Goal: Information Seeking & Learning: Learn about a topic

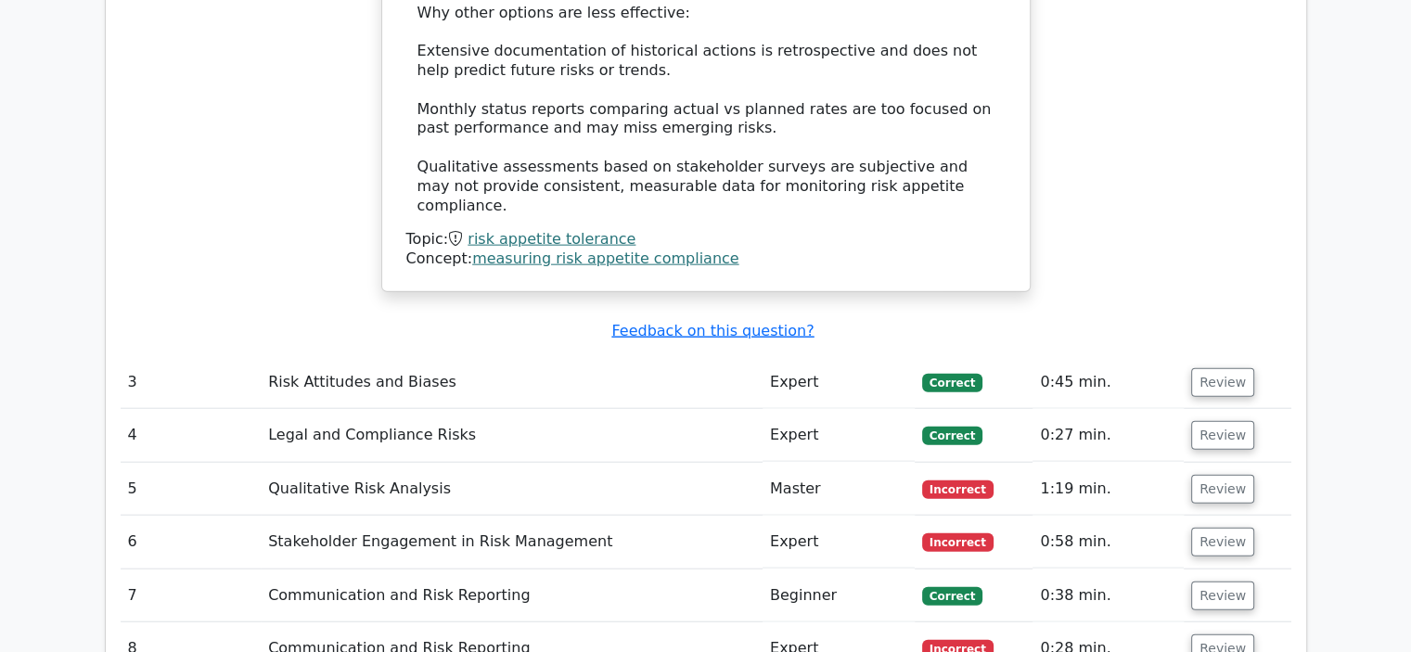
scroll to position [4452, 0]
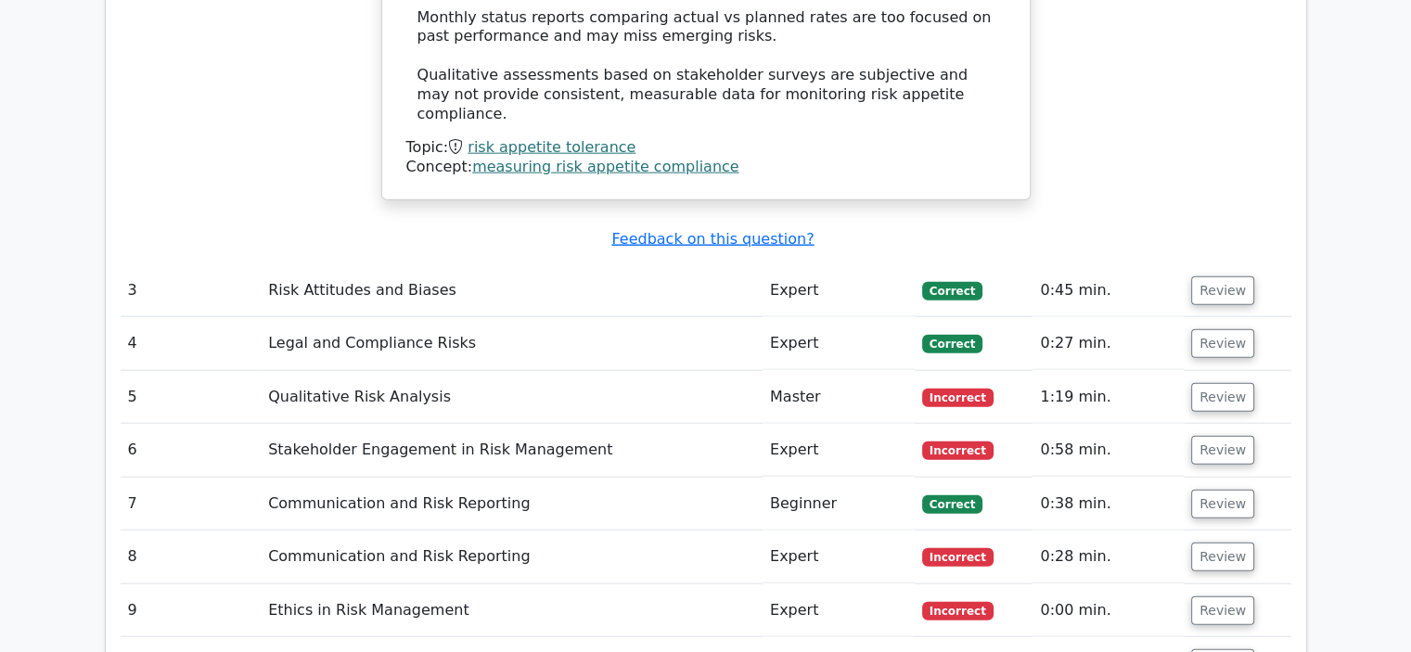
click at [1410, 143] on html "Go Premium Mostafa" at bounding box center [705, 424] width 1411 height 9753
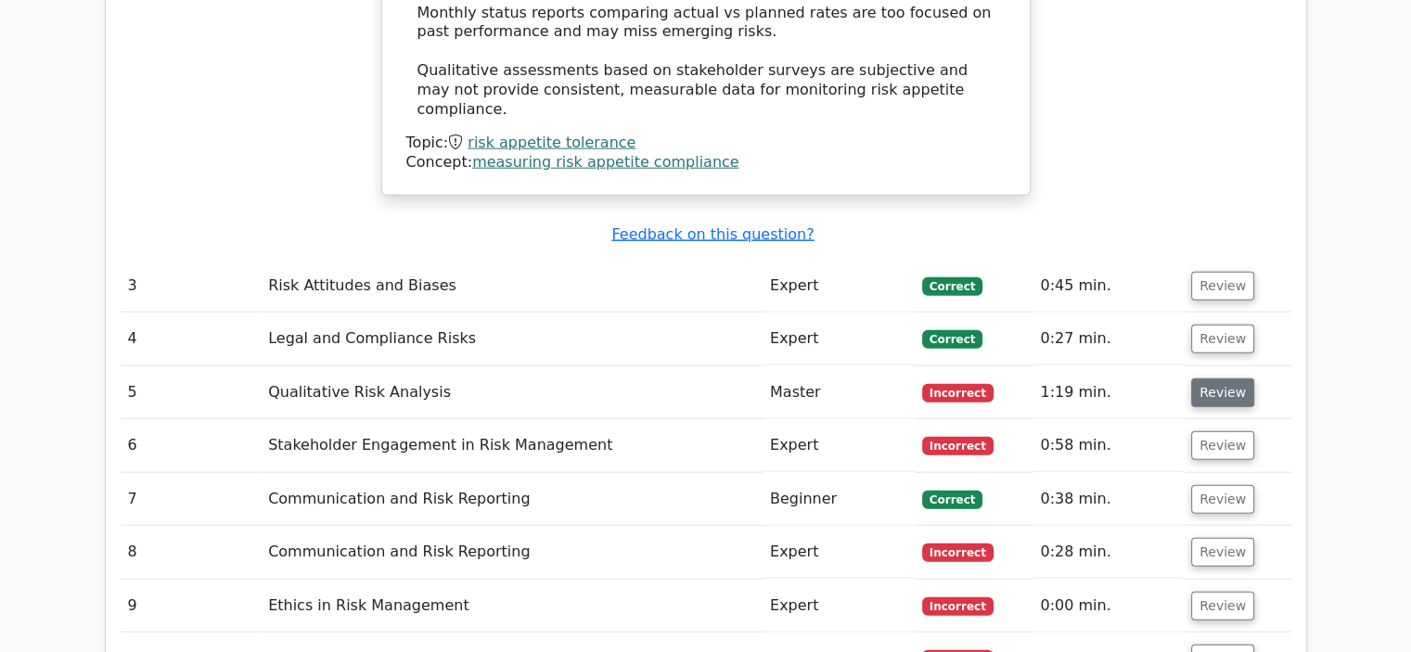
click at [1216, 378] on button "Review" at bounding box center [1222, 392] width 63 height 29
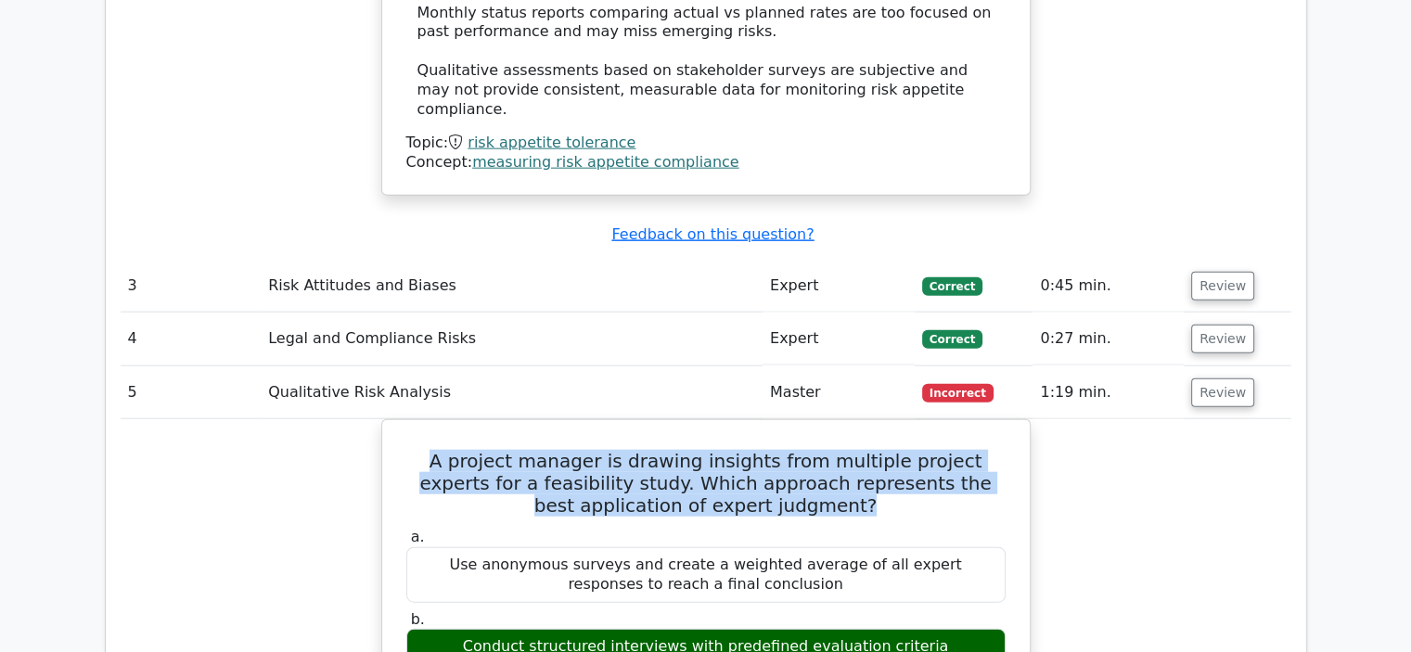
drag, startPoint x: 805, startPoint y: 358, endPoint x: 370, endPoint y: 297, distance: 439.3
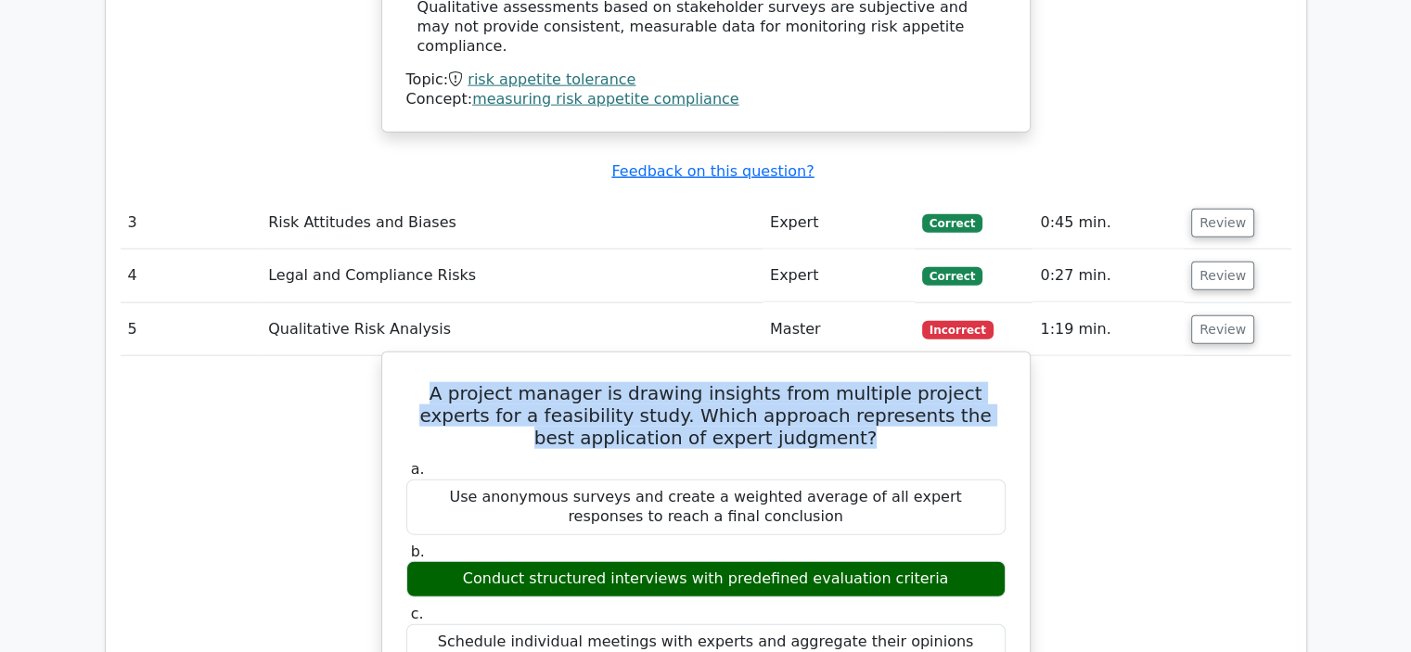
scroll to position [4545, 0]
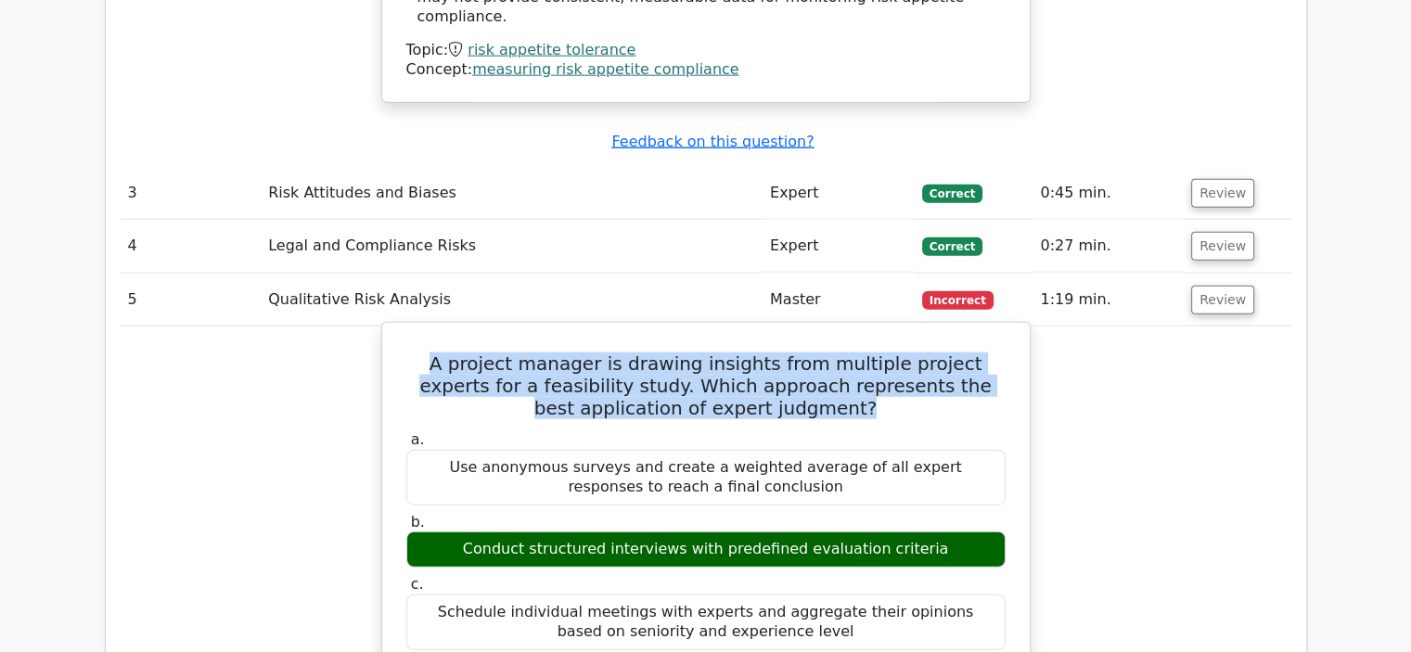
copy h5 "A project manager is drawing insights from multiple project experts for a feasi…"
drag, startPoint x: 930, startPoint y: 400, endPoint x: 485, endPoint y: 411, distance: 445.4
click at [485, 531] on div "Conduct structured interviews with predefined evaluation criteria" at bounding box center [705, 549] width 599 height 36
copy div "Conduct structured interviews with predefined evaluation criteria"
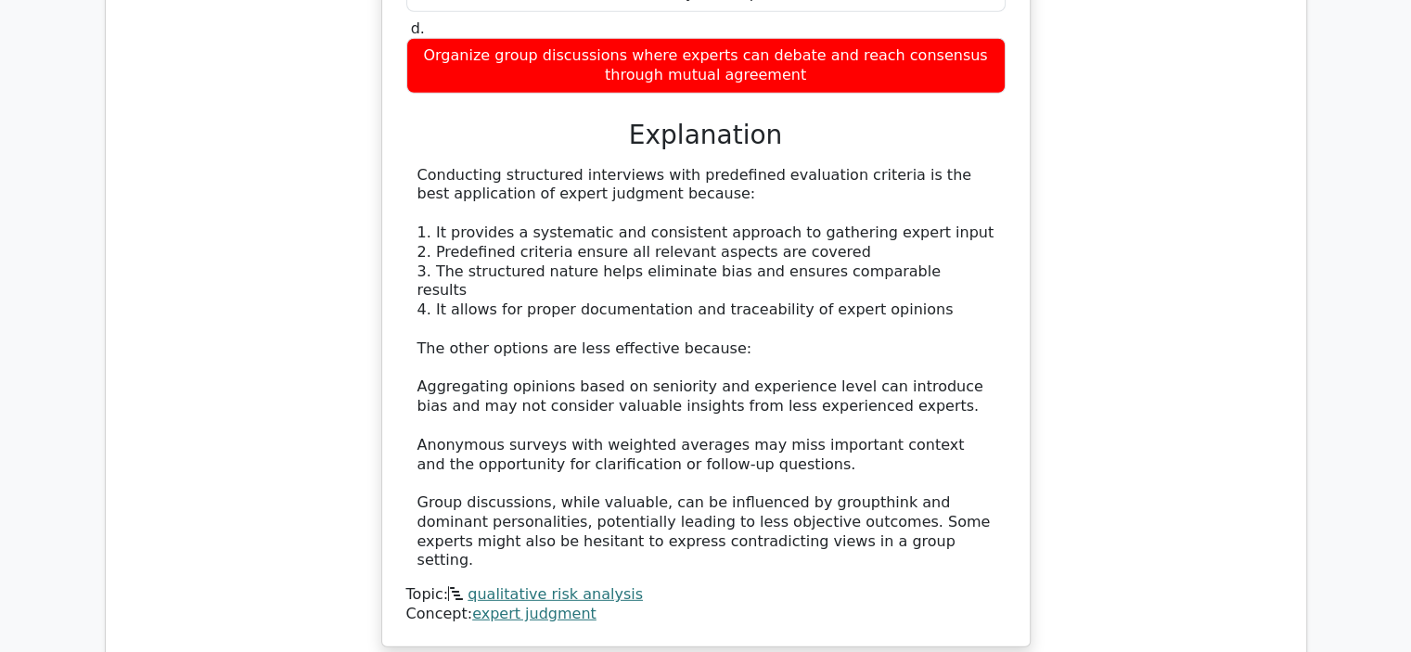
scroll to position [5473, 0]
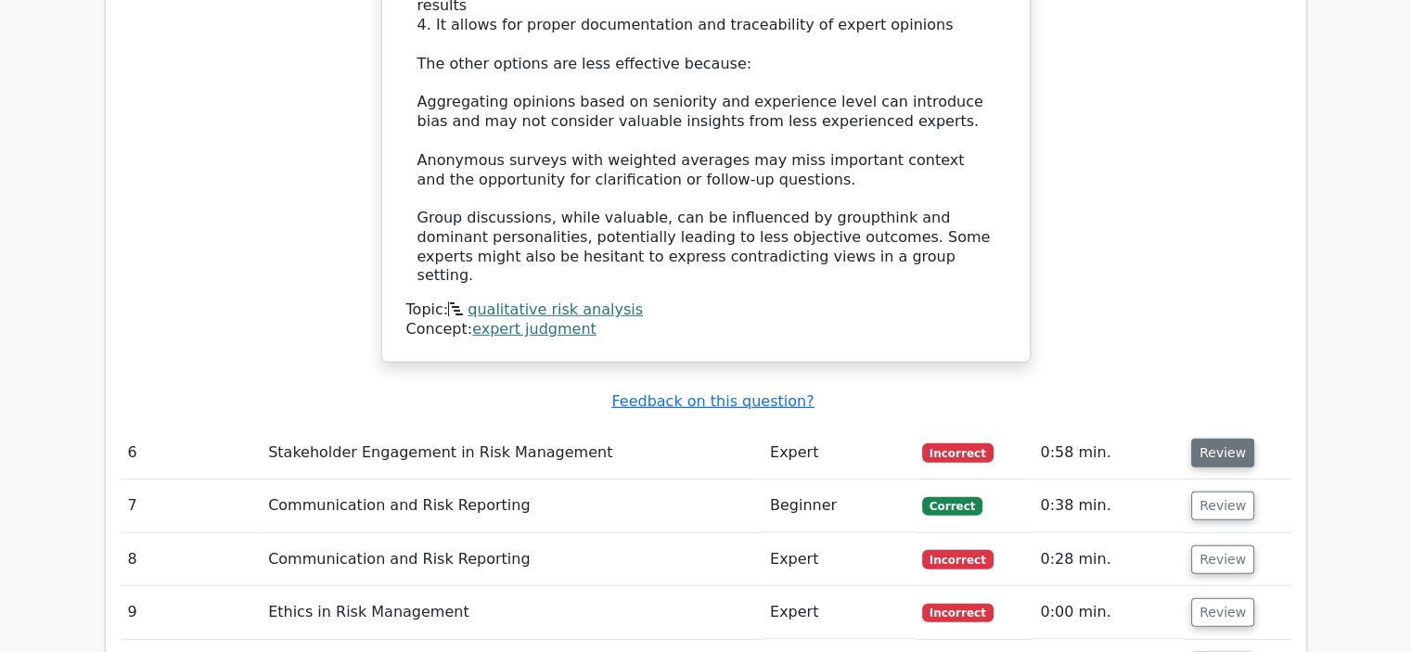
click at [1213, 439] on button "Review" at bounding box center [1222, 453] width 63 height 29
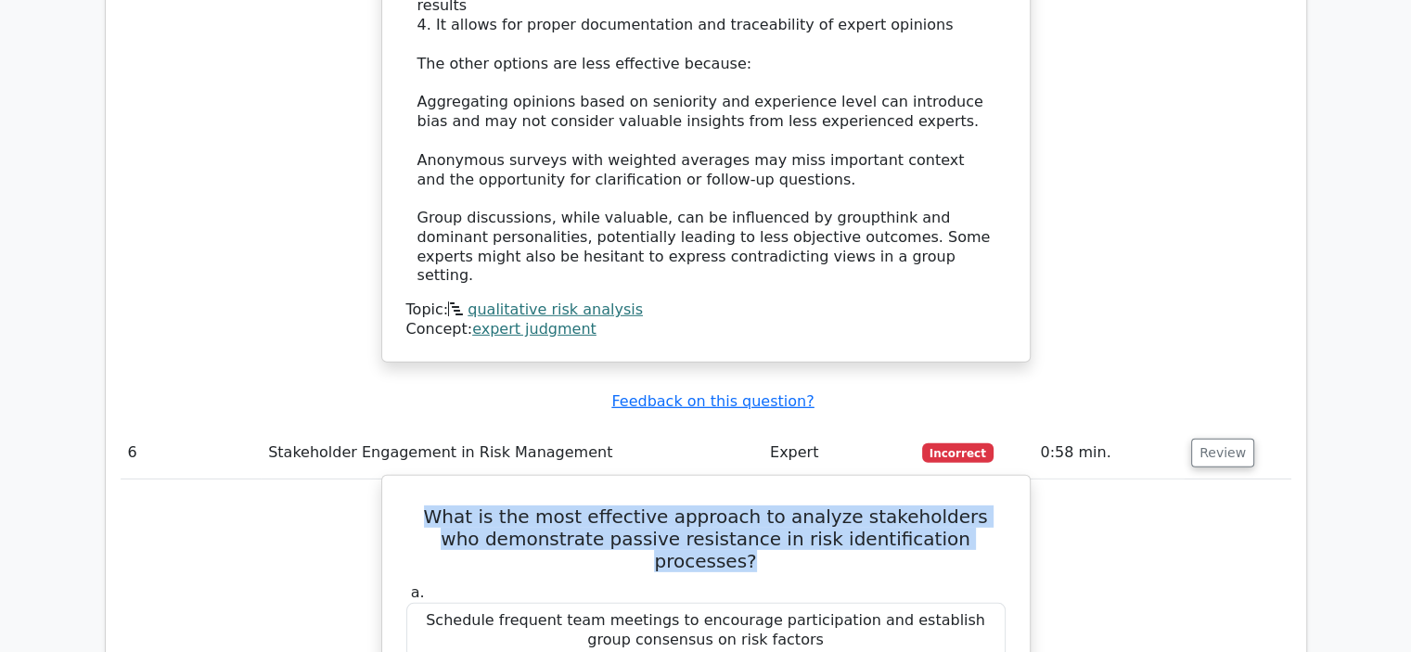
drag, startPoint x: 981, startPoint y: 348, endPoint x: 433, endPoint y: 328, distance: 548.5
click at [433, 506] on h5 "What is the most effective approach to analyze stakeholders who demonstrate pas…" at bounding box center [705, 539] width 603 height 67
copy h5 "What is the most effective approach to analyze stakeholders who demonstrate pas…"
drag, startPoint x: 983, startPoint y: 485, endPoint x: 396, endPoint y: 494, distance: 587.2
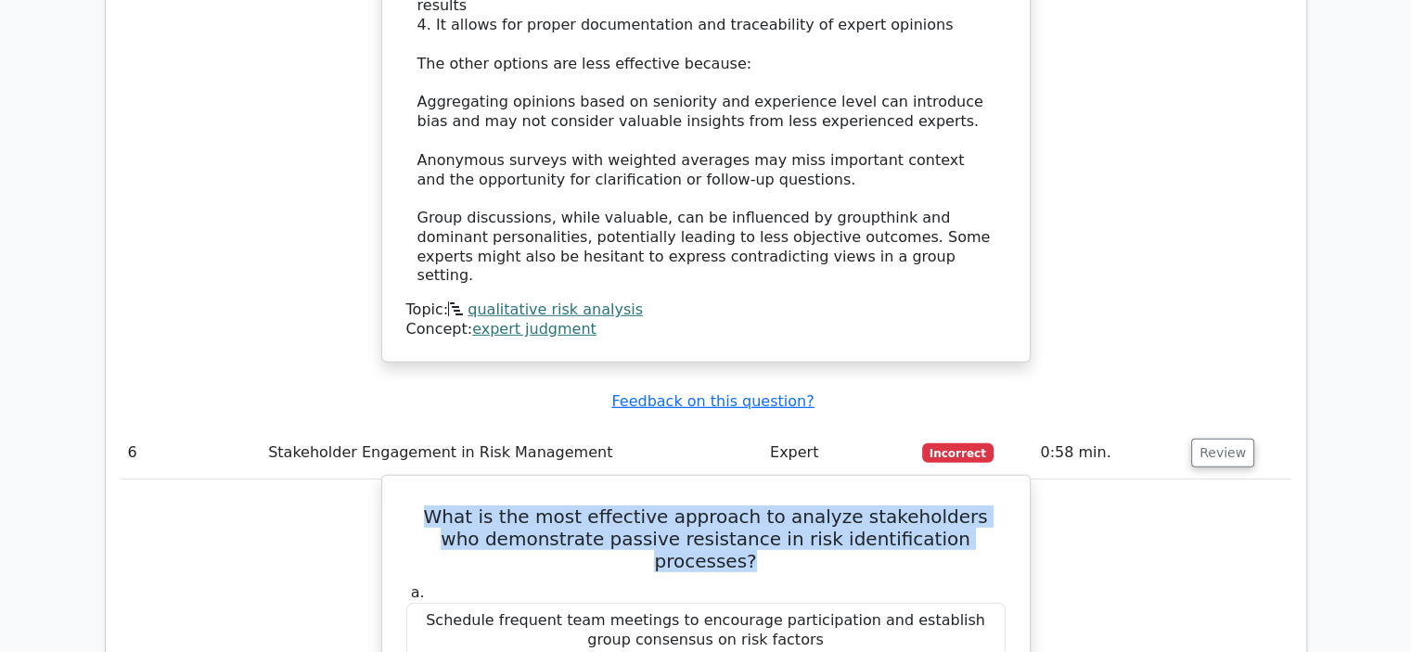
copy div "Conduct one-on-one interviews to uncover underlying concerns and motivations"
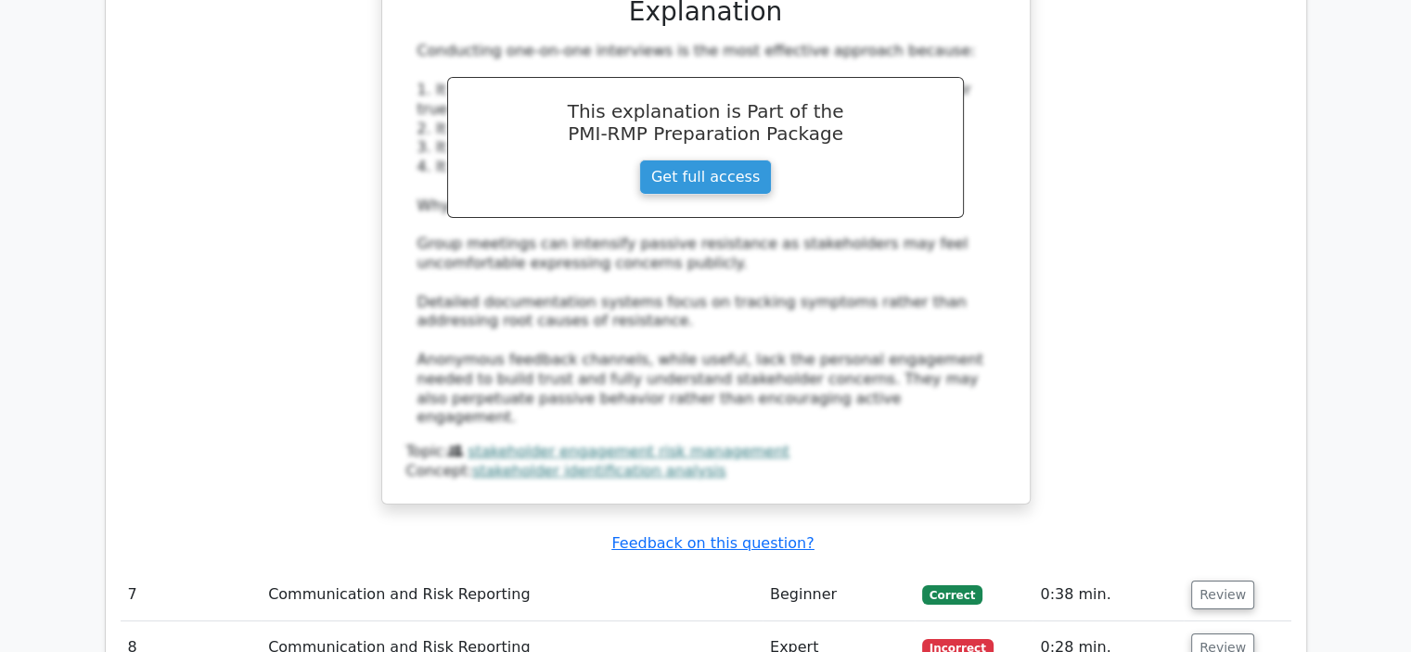
scroll to position [6586, 0]
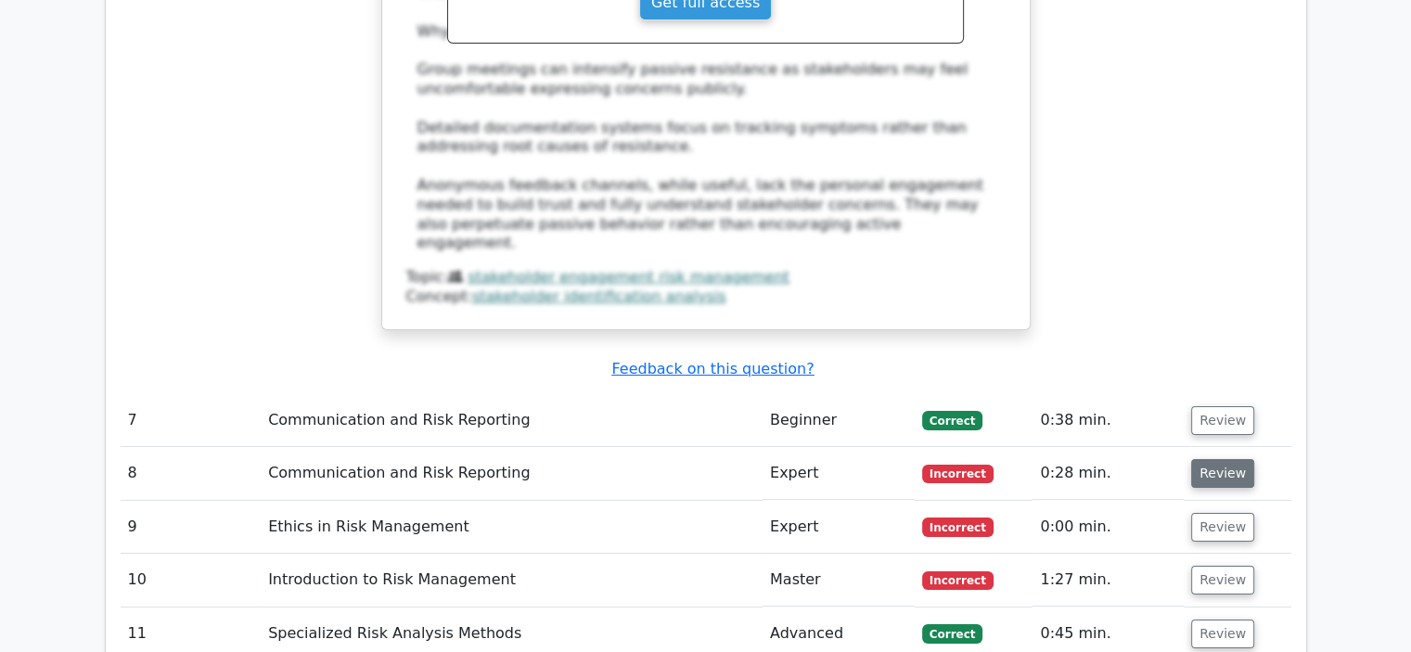
click at [1207, 459] on button "Review" at bounding box center [1222, 473] width 63 height 29
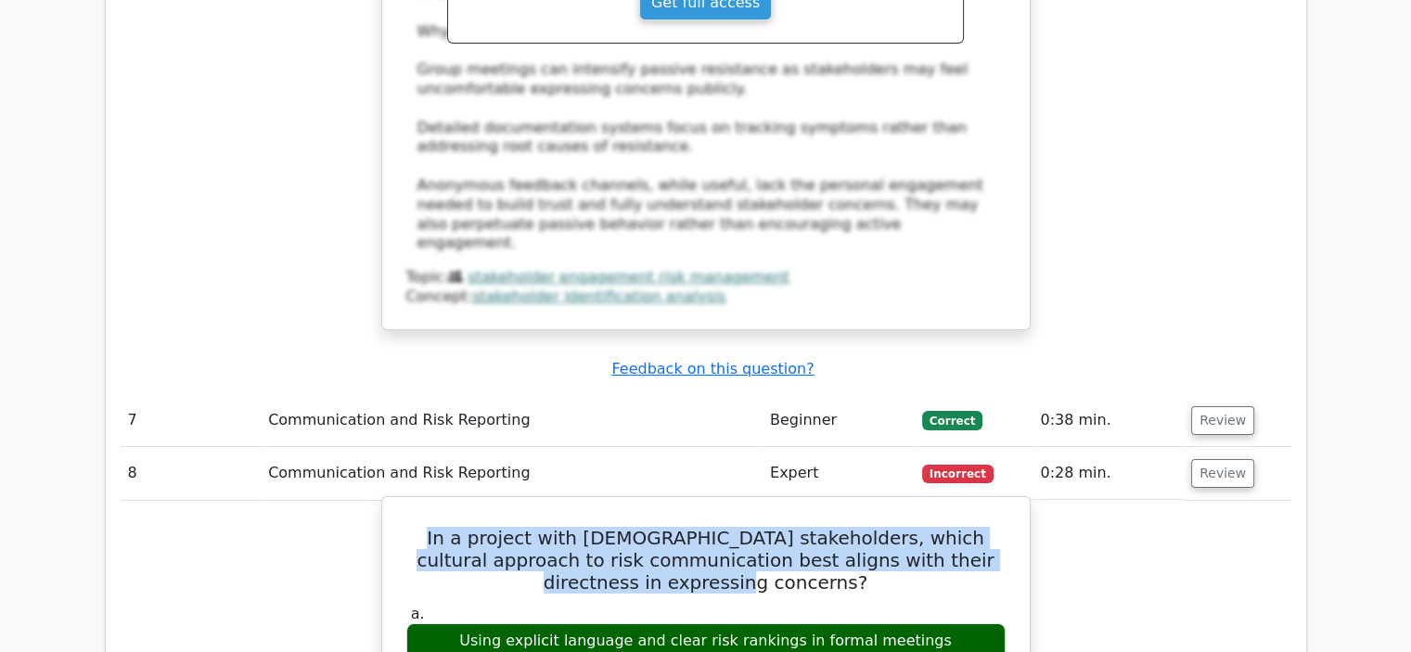
drag, startPoint x: 775, startPoint y: 311, endPoint x: 382, endPoint y: 250, distance: 398.0
copy h5 "In a project with Russian stakeholders, which cultural approach to risk communi…"
drag, startPoint x: 937, startPoint y: 367, endPoint x: 486, endPoint y: 368, distance: 450.8
click at [486, 623] on div "Using explicit language and clear risk rankings in formal meetings" at bounding box center [705, 641] width 599 height 36
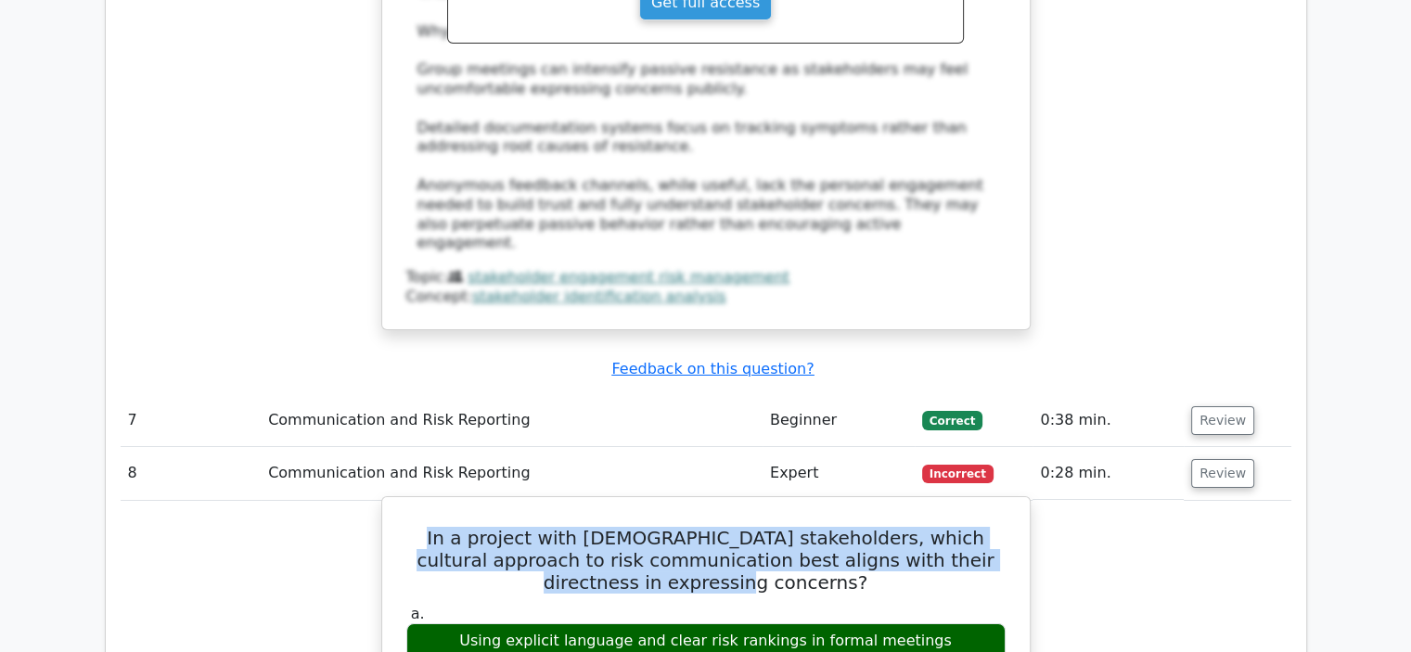
copy div "Using explicit language and clear risk rankings in formal meetings"
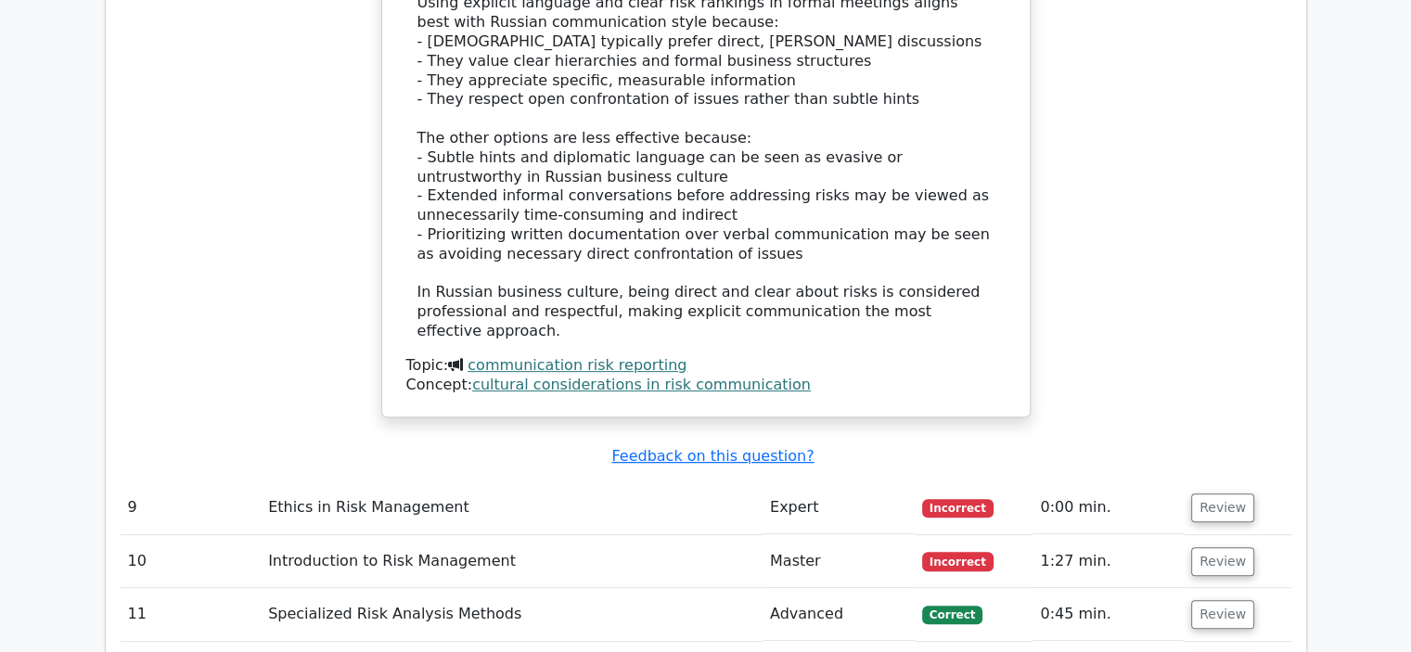
scroll to position [7606, 0]
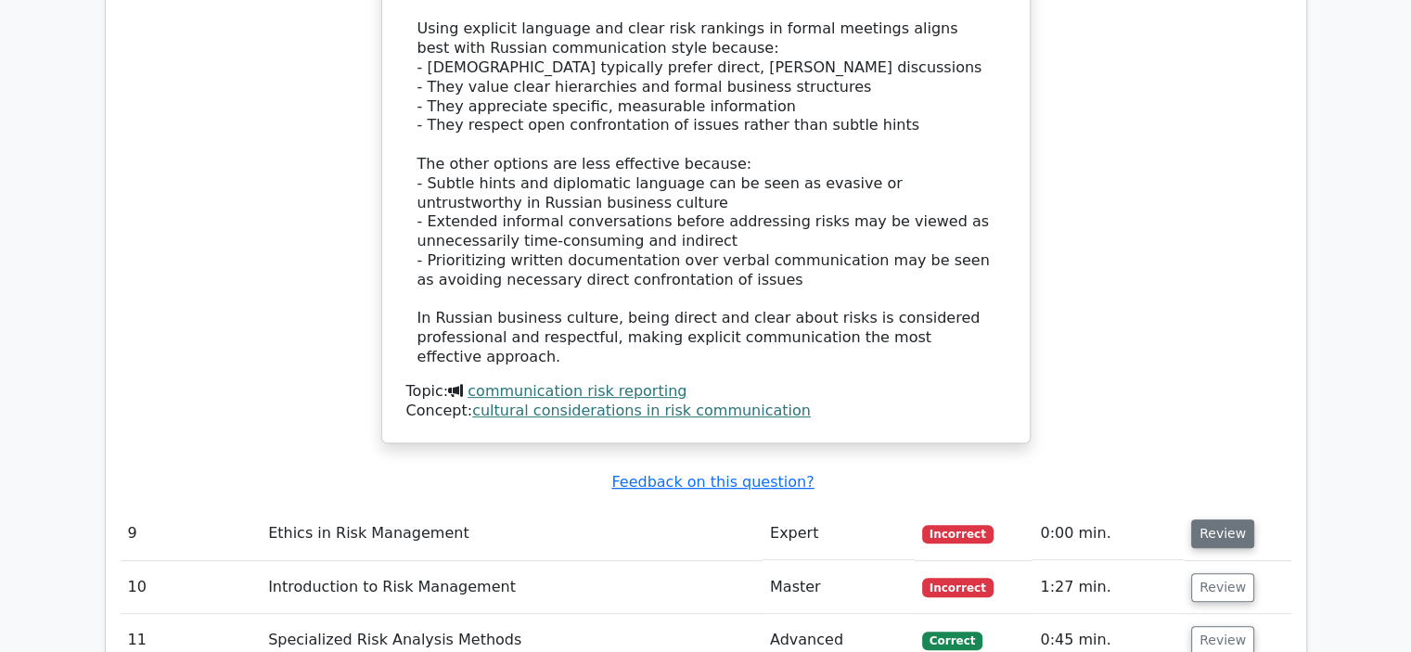
click at [1217, 519] on button "Review" at bounding box center [1222, 533] width 63 height 29
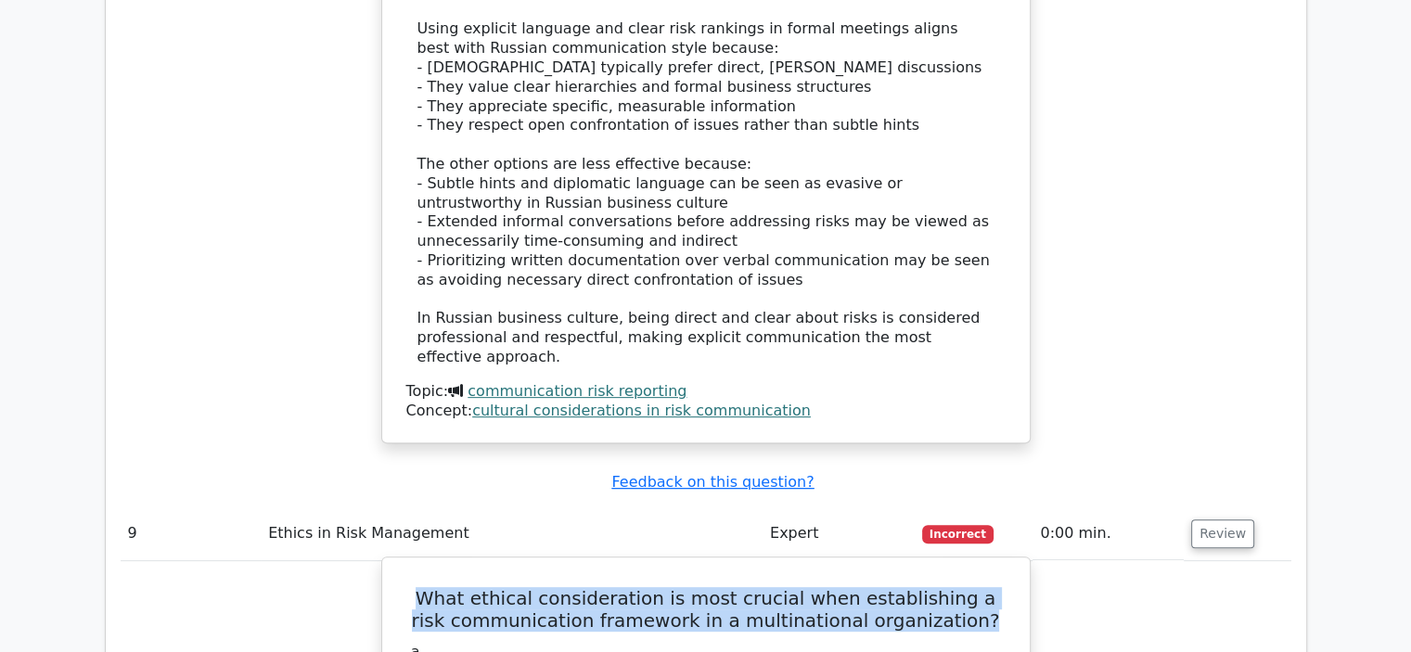
drag, startPoint x: 972, startPoint y: 326, endPoint x: 428, endPoint y: 291, distance: 545.6
click at [428, 587] on h5 "What ethical consideration is most crucial when establishing a risk communicati…" at bounding box center [705, 609] width 603 height 45
copy h5 "What ethical consideration is most crucial when establishing a risk communicati…"
drag, startPoint x: 983, startPoint y: 591, endPoint x: 437, endPoint y: 583, distance: 546.4
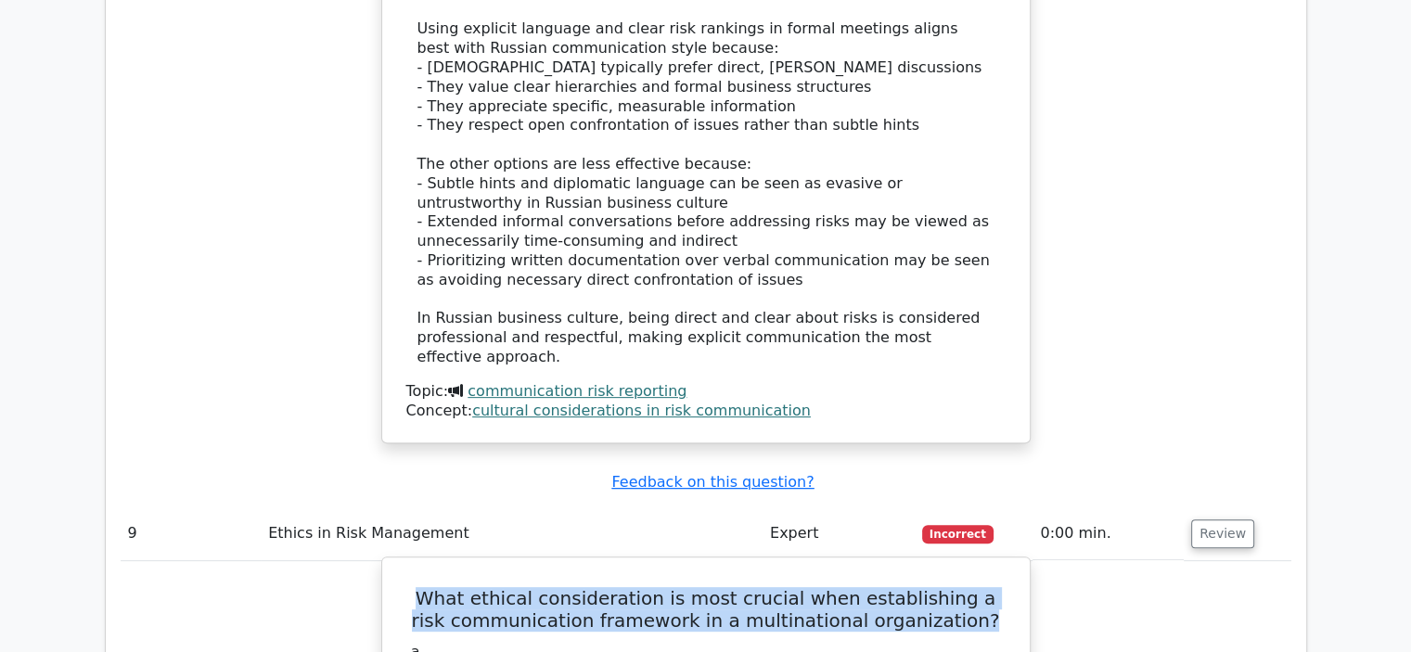
copy div "Balancing cultural norms while maintaining consistent risk reporting standards"
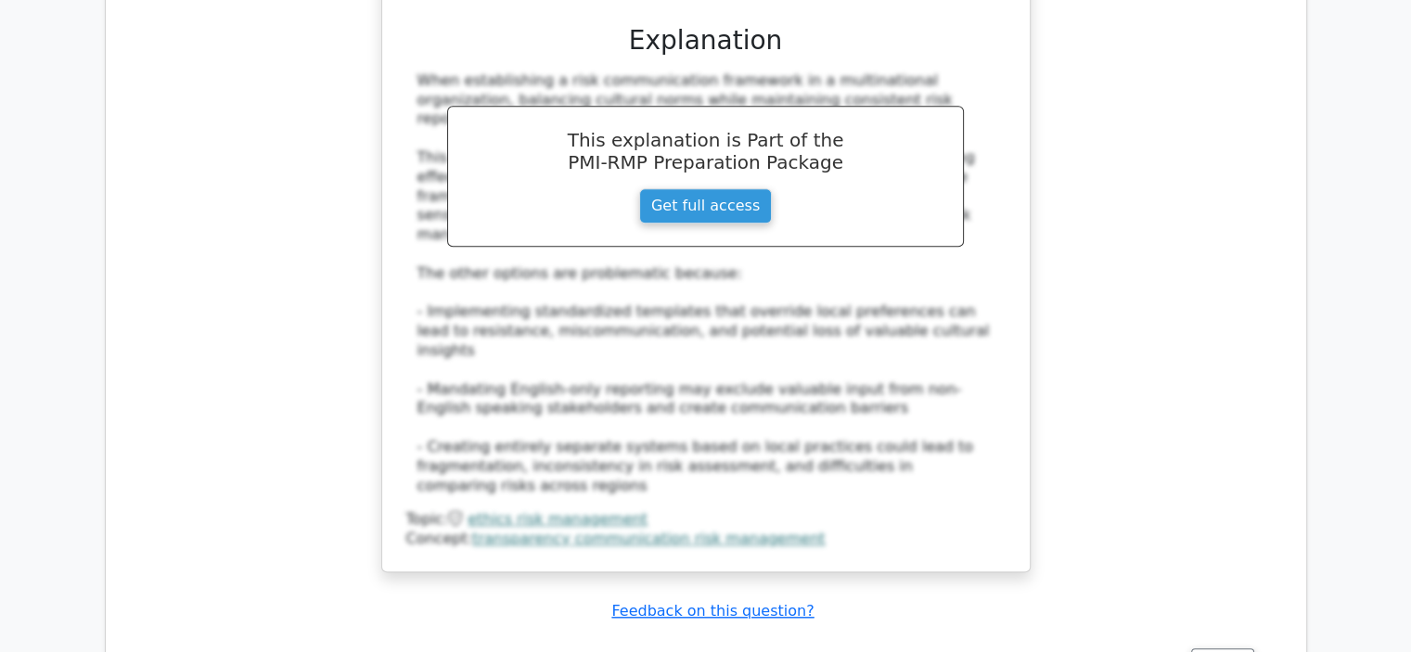
scroll to position [8626, 0]
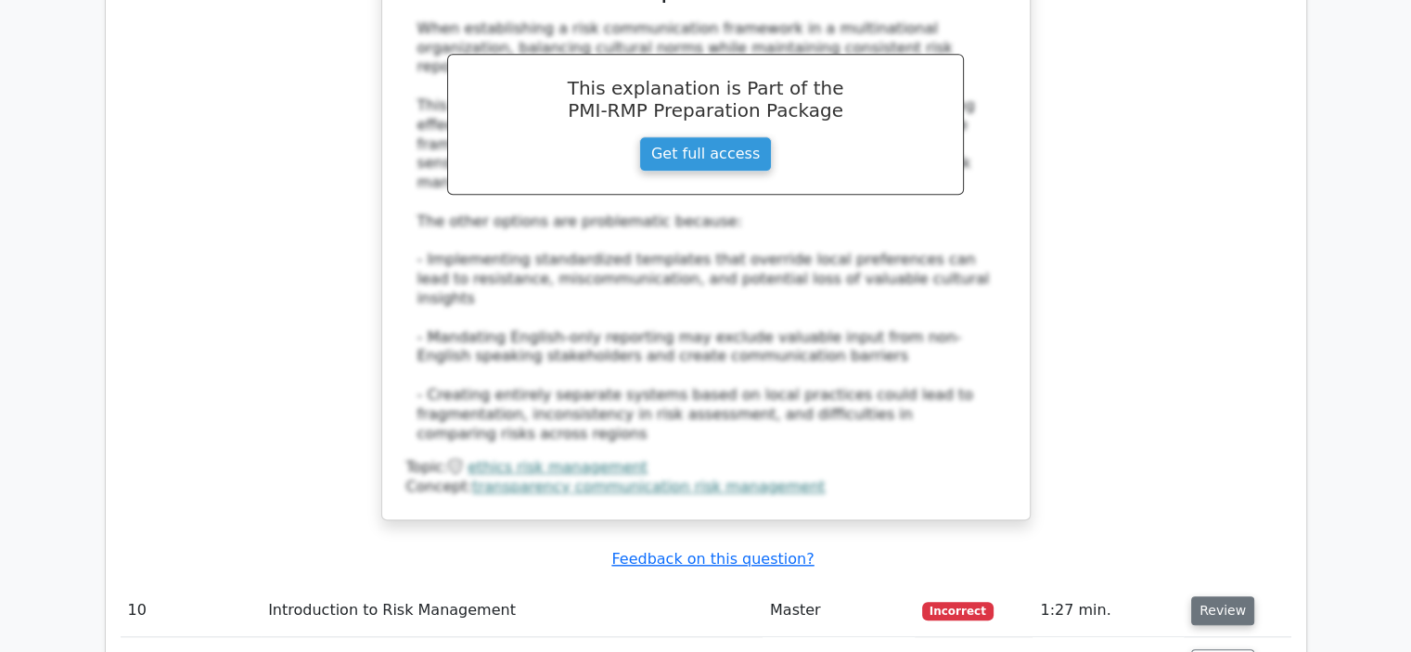
click at [1213, 596] on button "Review" at bounding box center [1222, 610] width 63 height 29
drag, startPoint x: 960, startPoint y: 329, endPoint x: 510, endPoint y: 316, distance: 450.0
copy h5 "In a global manufacturing project where risks are documented from multiple site…"
drag, startPoint x: 813, startPoint y: 528, endPoint x: 560, endPoint y: 529, distance: 252.3
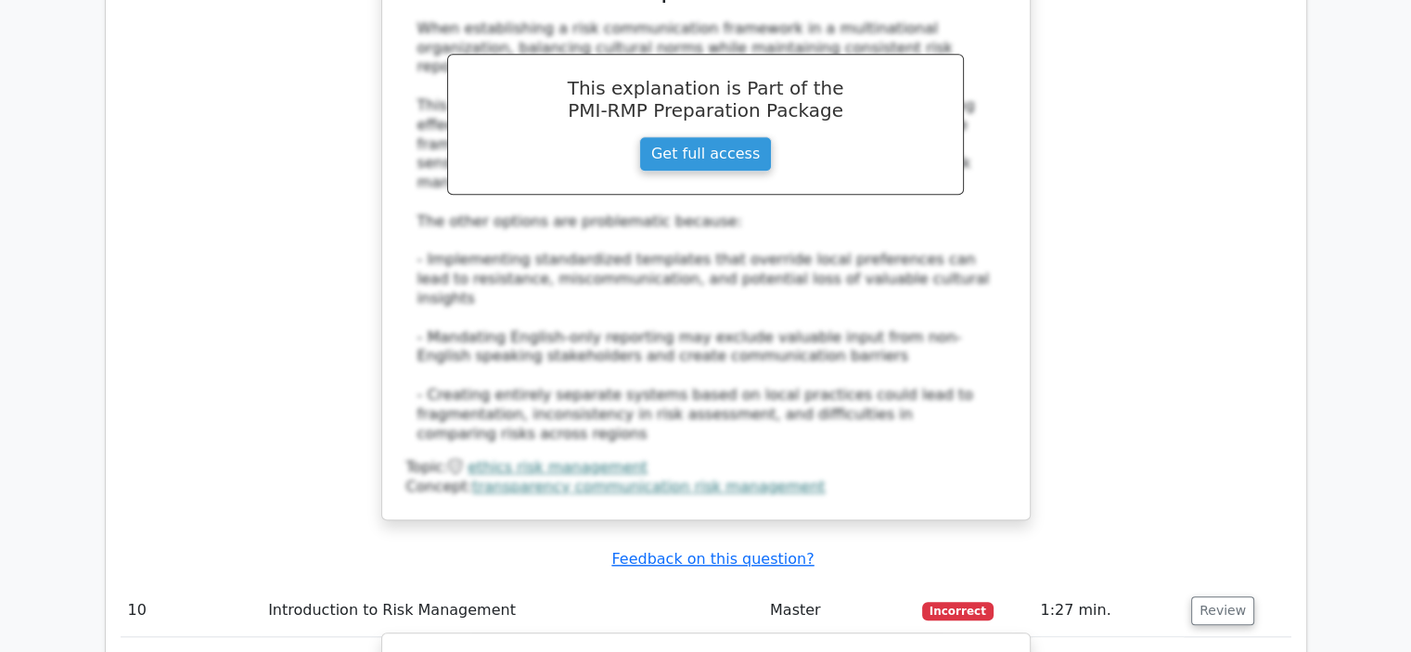
copy div "Risk data correlation analysis"
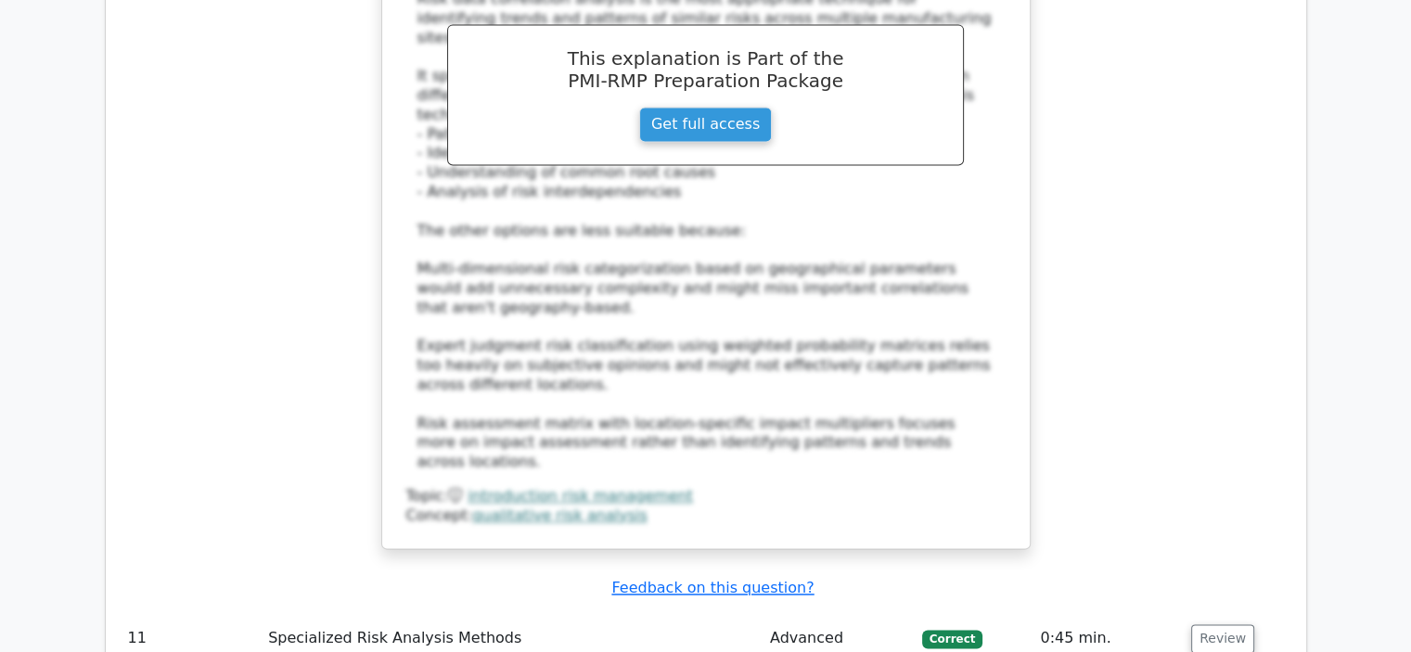
scroll to position [9739, 0]
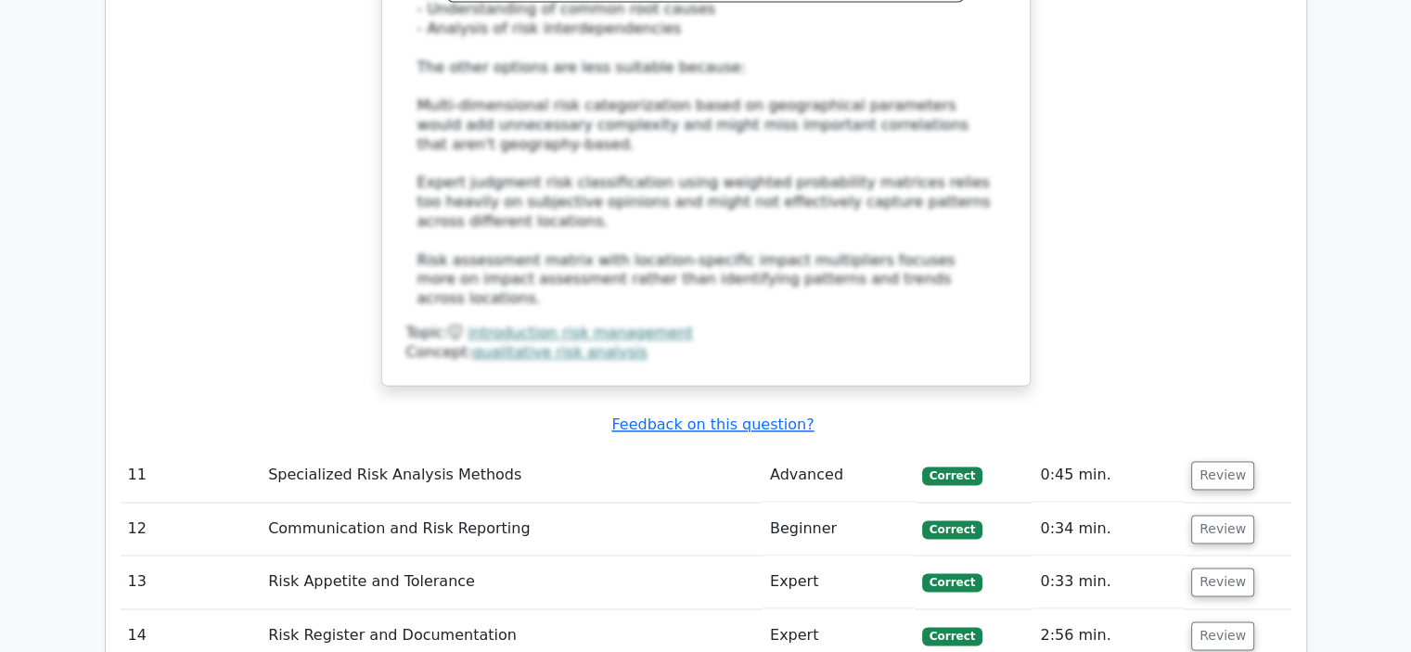
scroll to position [9925, 0]
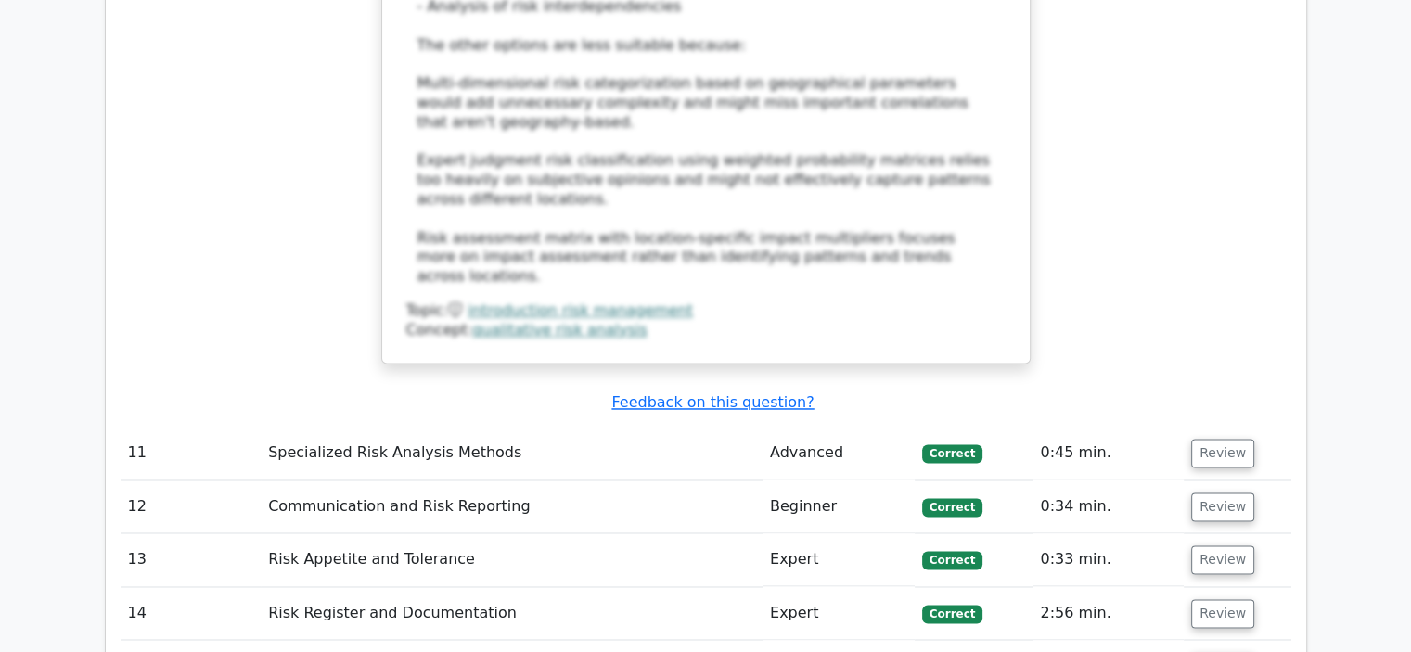
drag, startPoint x: 824, startPoint y: 274, endPoint x: 309, endPoint y: 261, distance: 515.0
drag, startPoint x: 970, startPoint y: 396, endPoint x: 450, endPoint y: 396, distance: 520.4
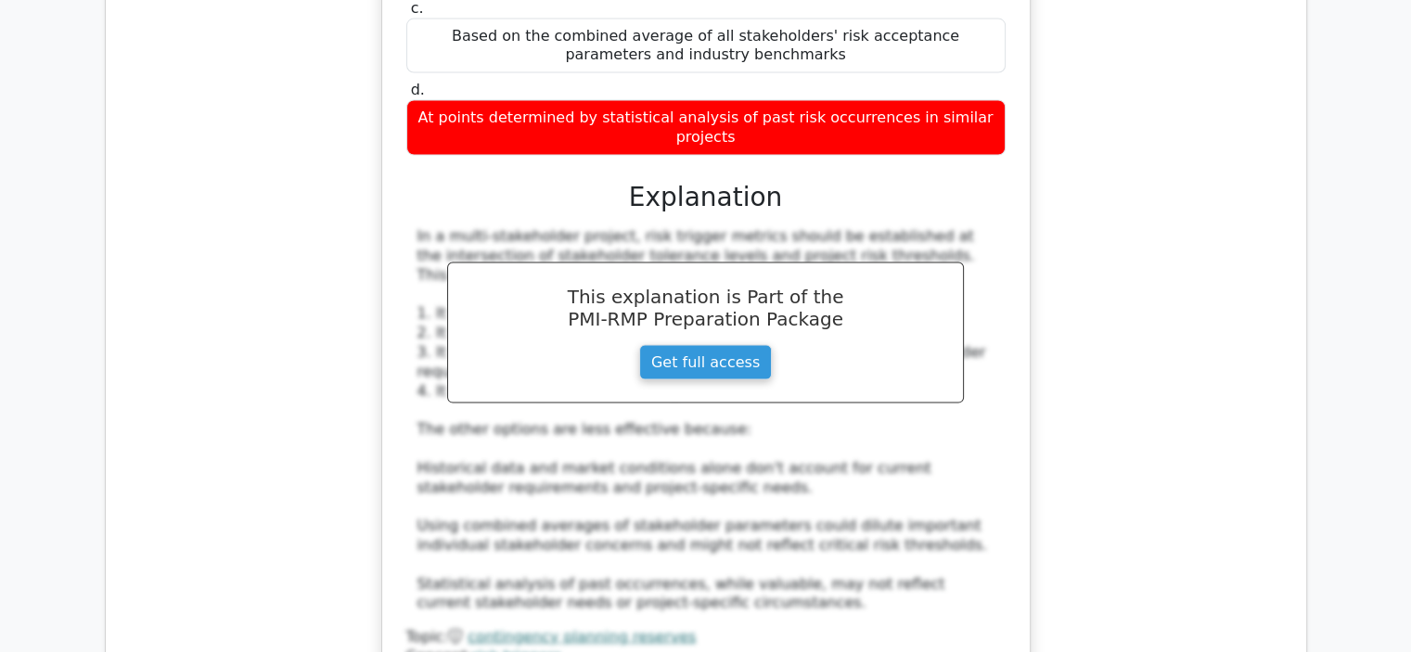
scroll to position [10945, 0]
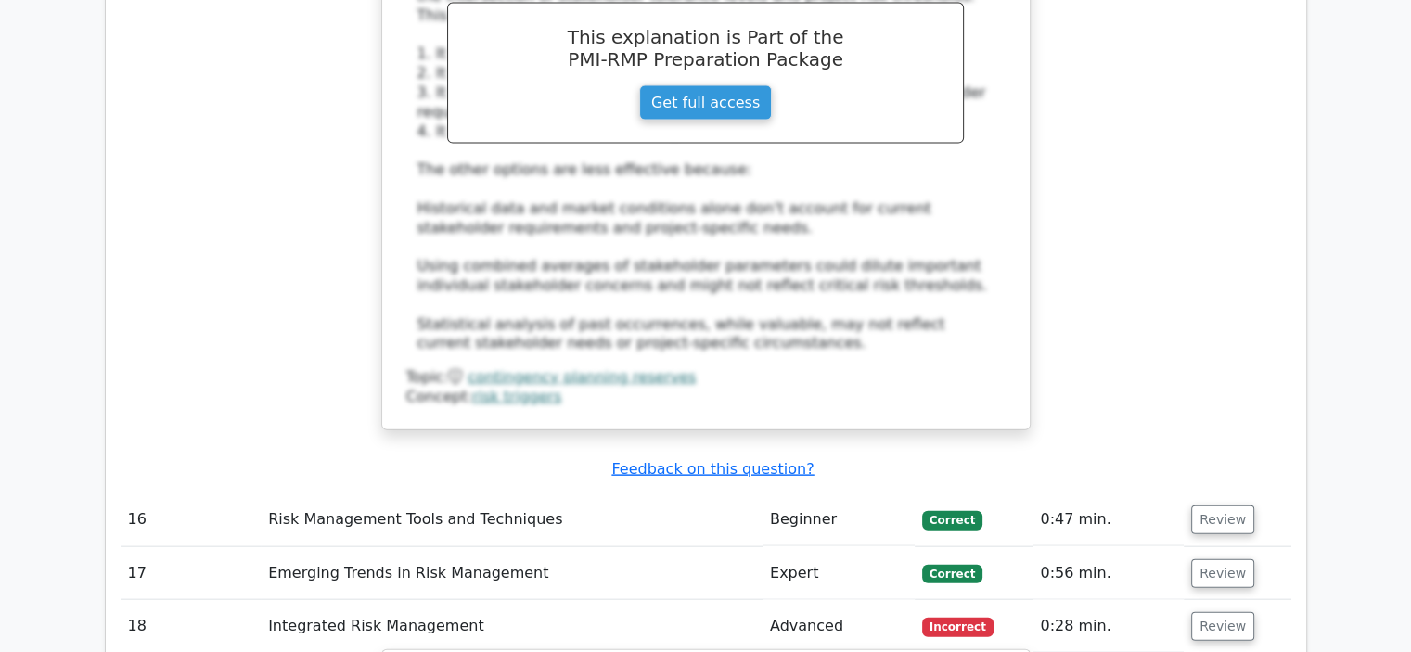
scroll to position [11131, 0]
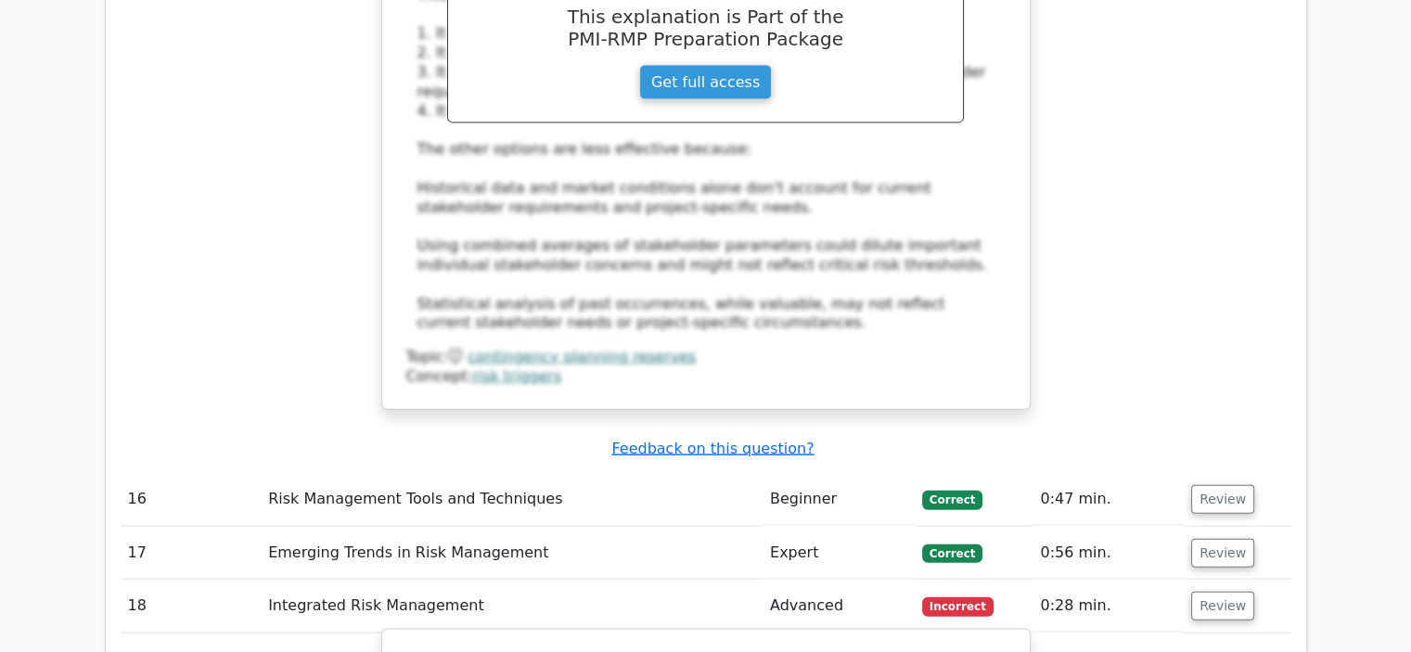
drag, startPoint x: 772, startPoint y: 237, endPoint x: 824, endPoint y: 237, distance: 51.9
drag, startPoint x: 738, startPoint y: 217, endPoint x: 415, endPoint y: 153, distance: 330.0
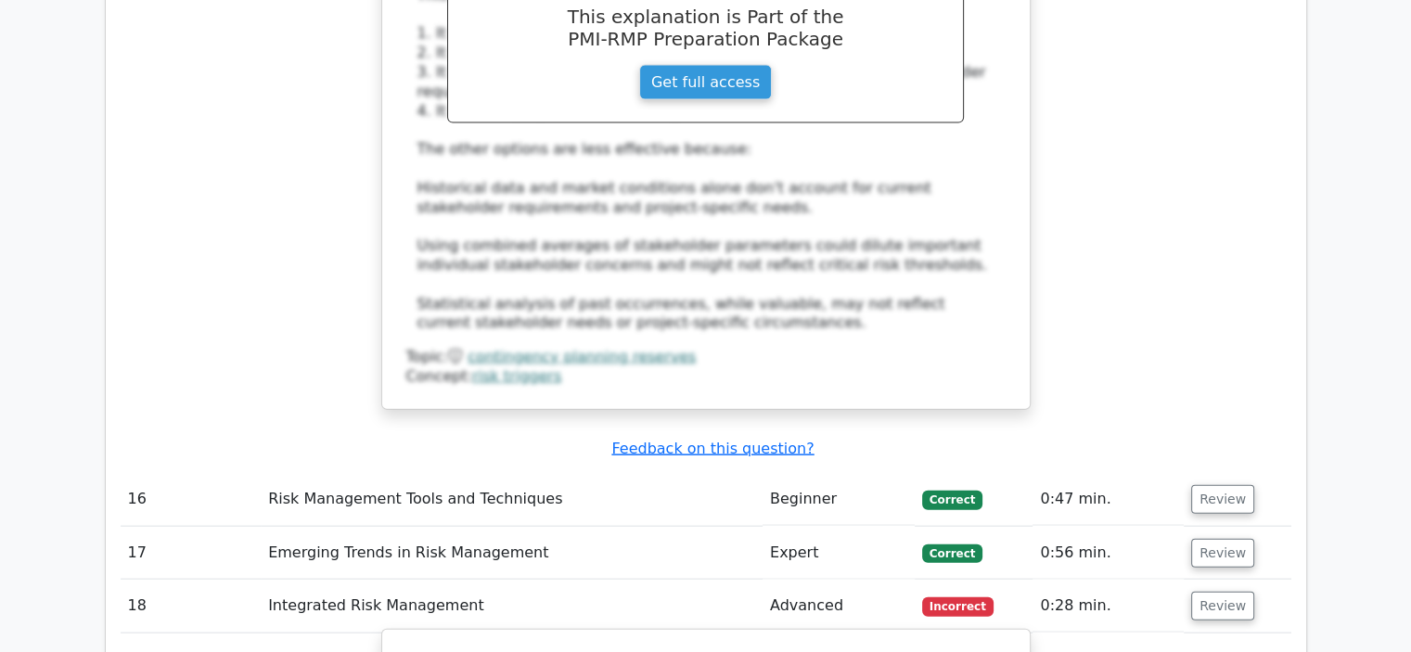
scroll to position [11223, 0]
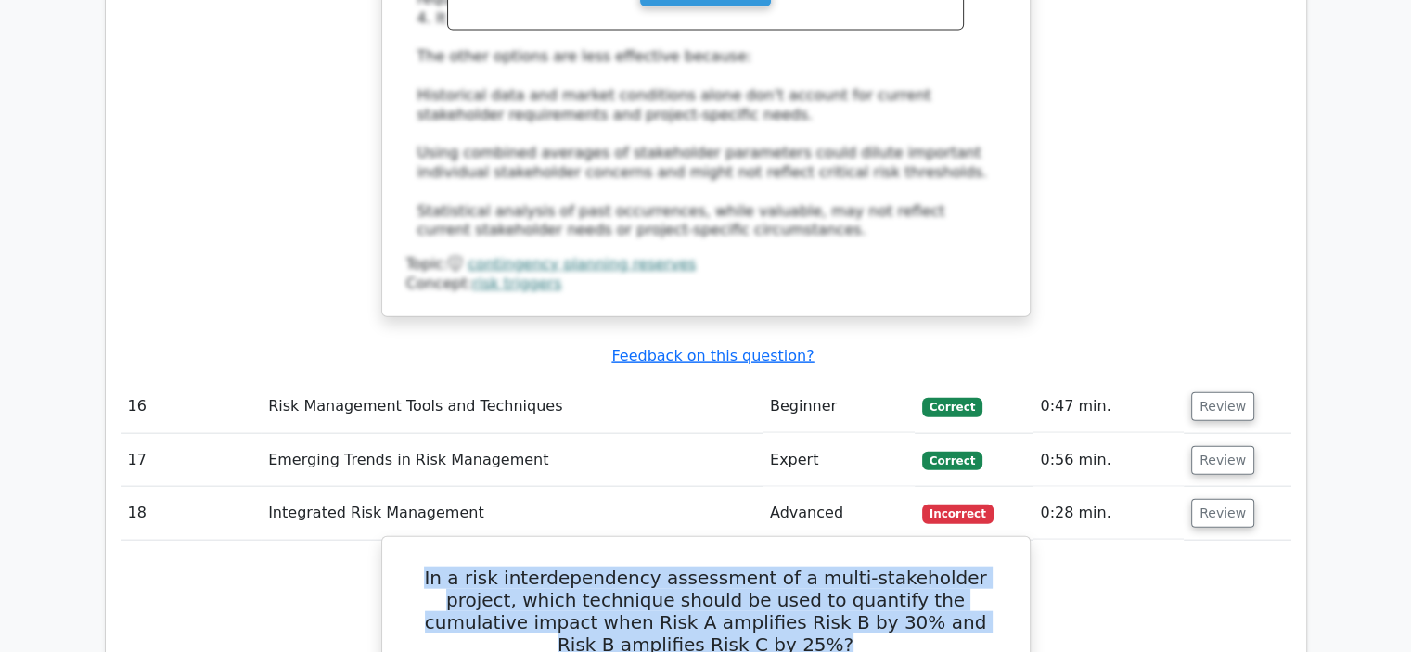
drag, startPoint x: 892, startPoint y: 248, endPoint x: 508, endPoint y: 248, distance: 384.0
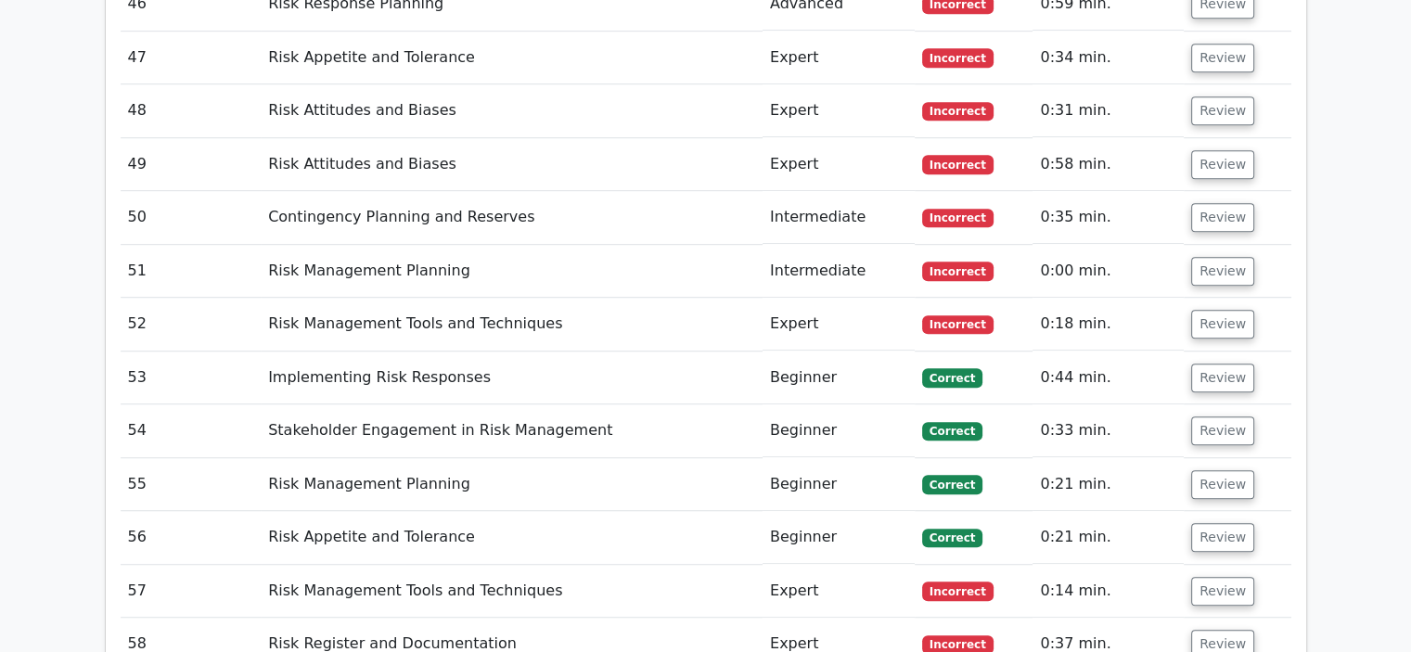
scroll to position [15583, 0]
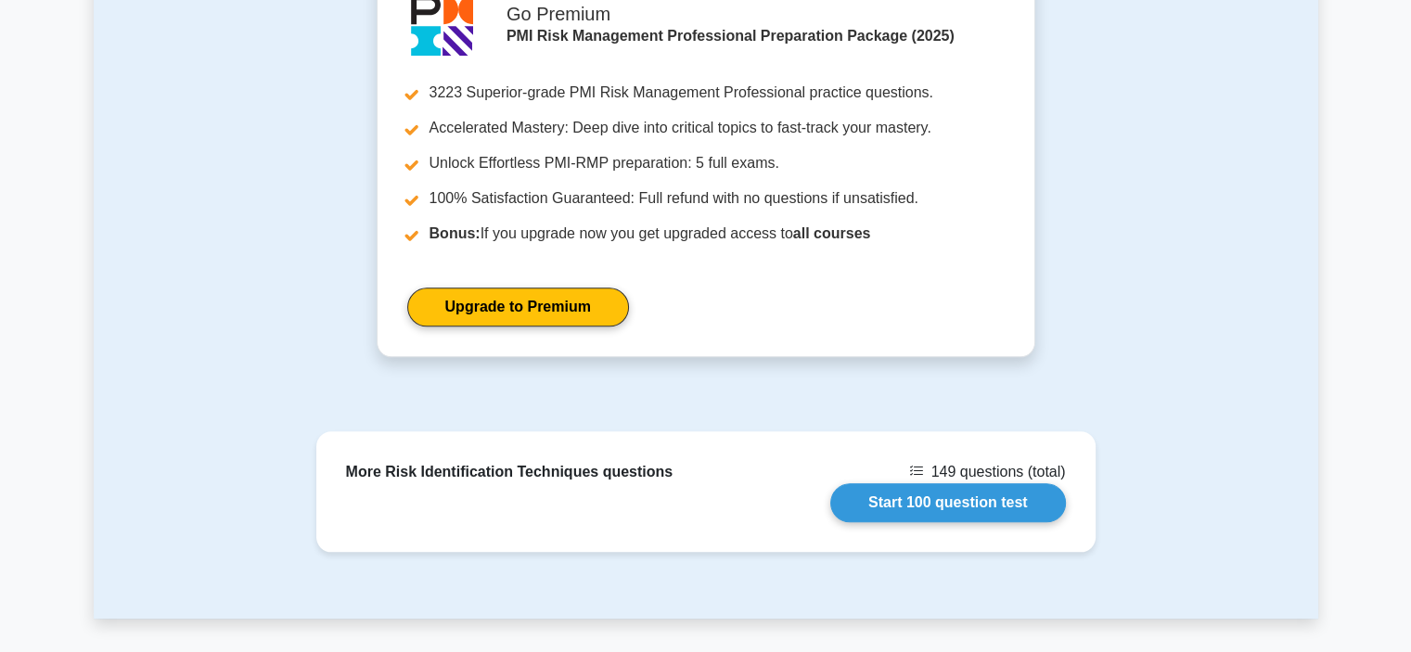
scroll to position [2268, 0]
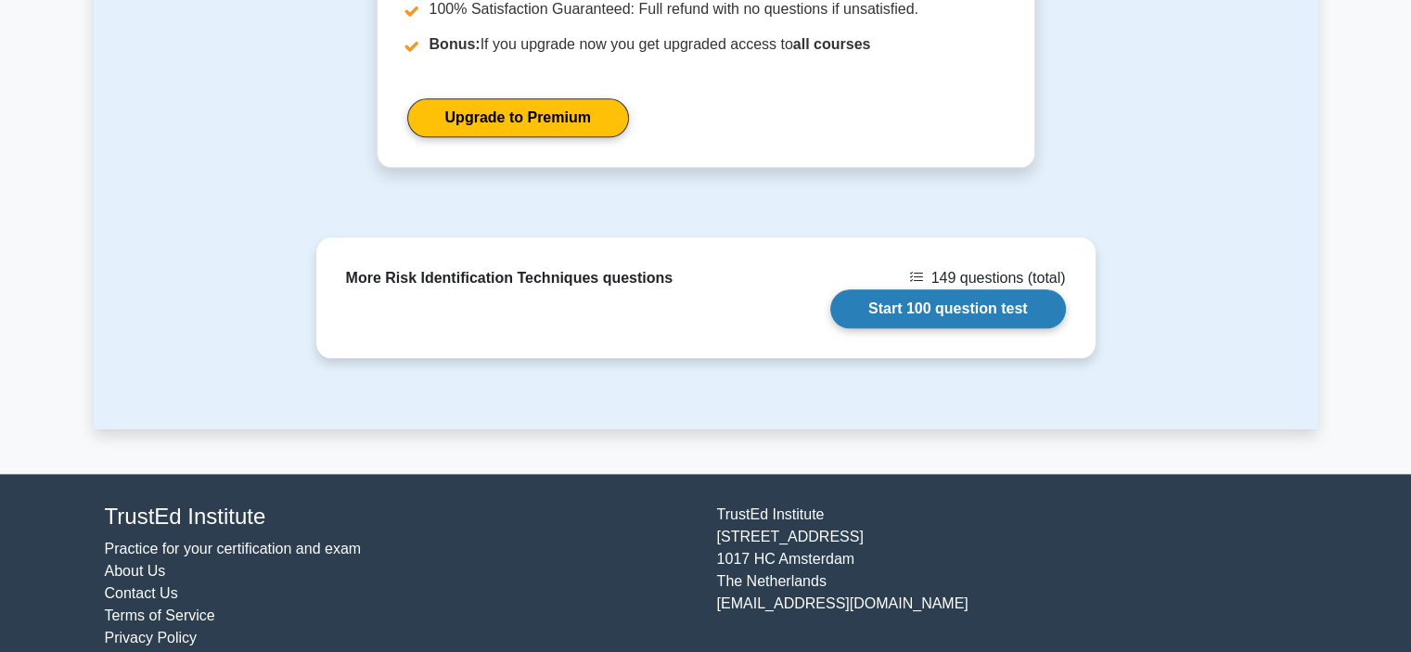
click at [1032, 289] on link "Start 100 question test" at bounding box center [948, 308] width 236 height 39
click at [900, 289] on link "Start 100 question test" at bounding box center [948, 308] width 236 height 39
click at [954, 289] on link "Start 100 question test" at bounding box center [948, 308] width 236 height 39
click at [947, 289] on link "Start 100 question test" at bounding box center [948, 308] width 236 height 39
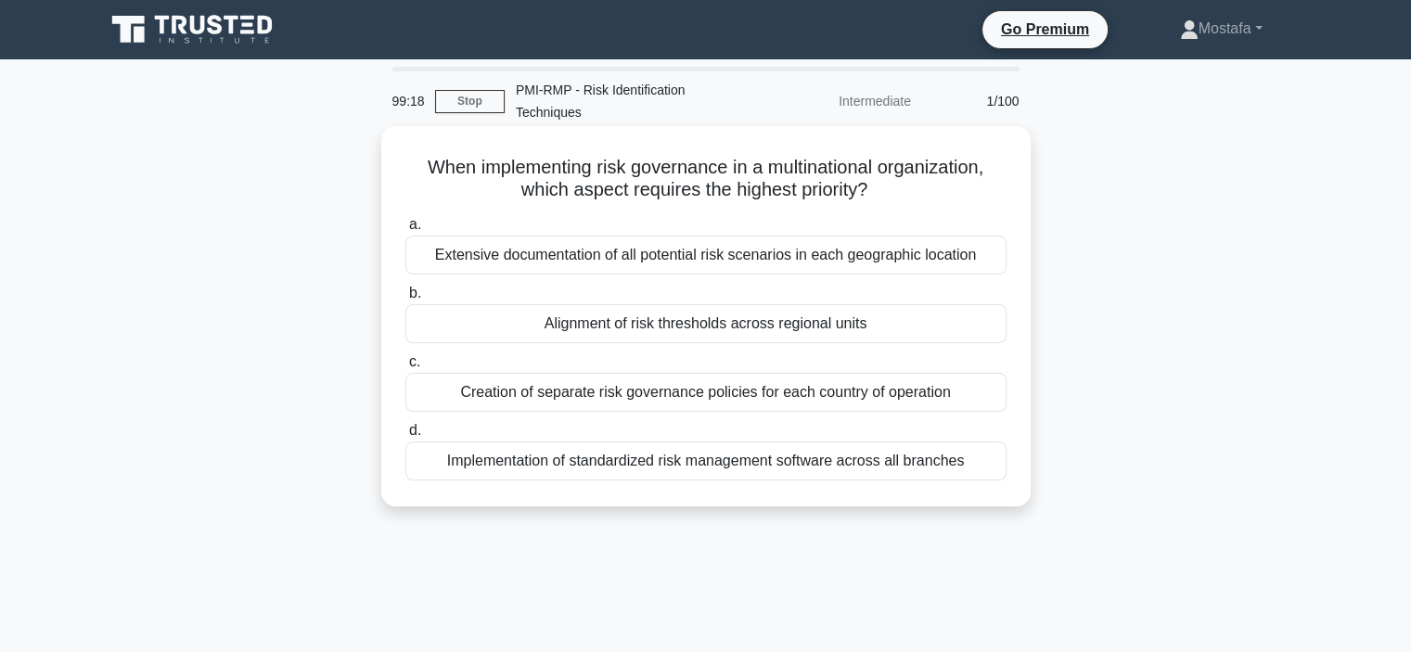
click at [989, 262] on div "Extensive documentation of all potential risk scenarios in each geographic loca…" at bounding box center [705, 255] width 601 height 39
click at [405, 231] on input "a. Extensive documentation of all potential risk scenarios in each geographic l…" at bounding box center [405, 225] width 0 height 12
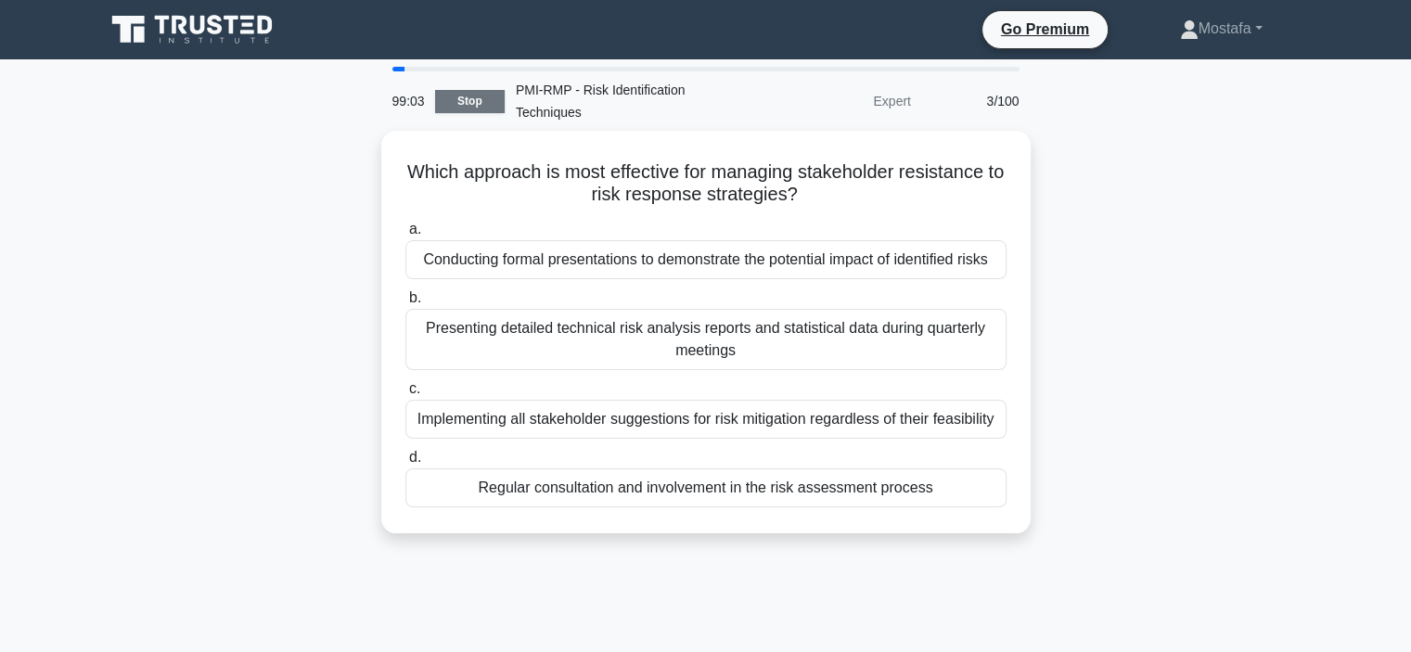
click at [476, 101] on link "Stop" at bounding box center [470, 101] width 70 height 23
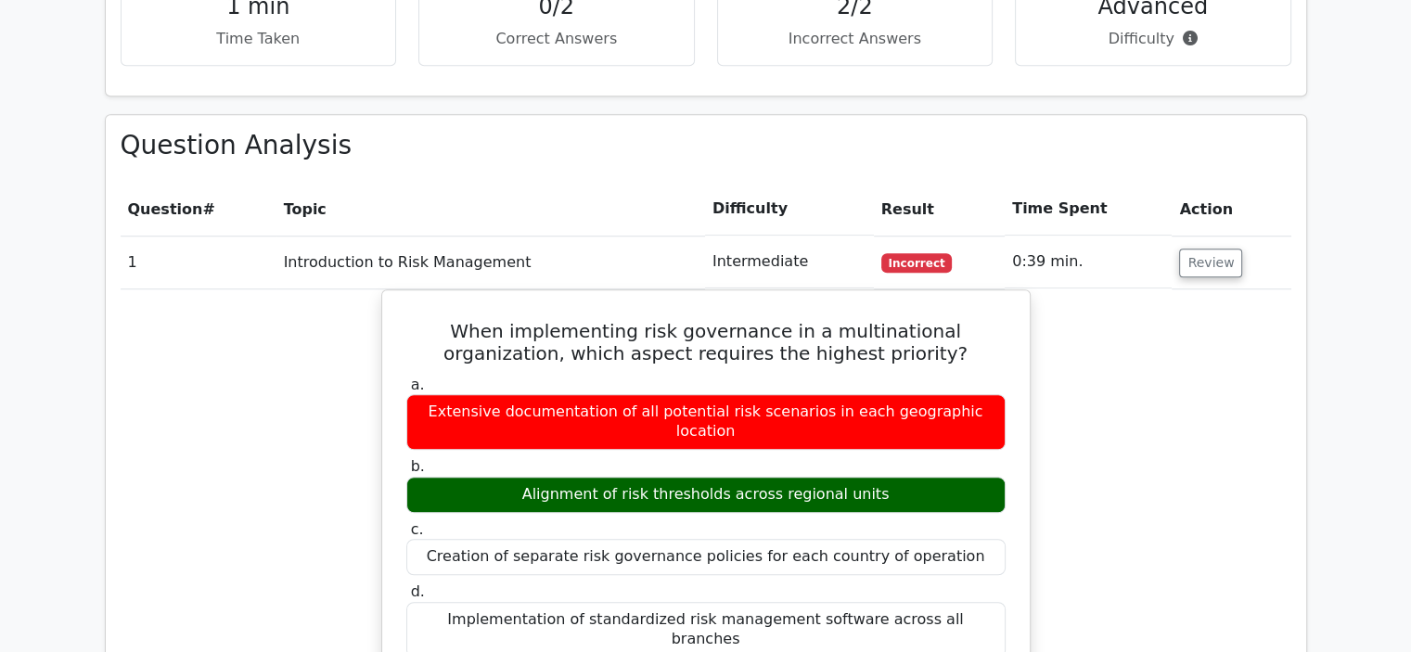
scroll to position [1299, 0]
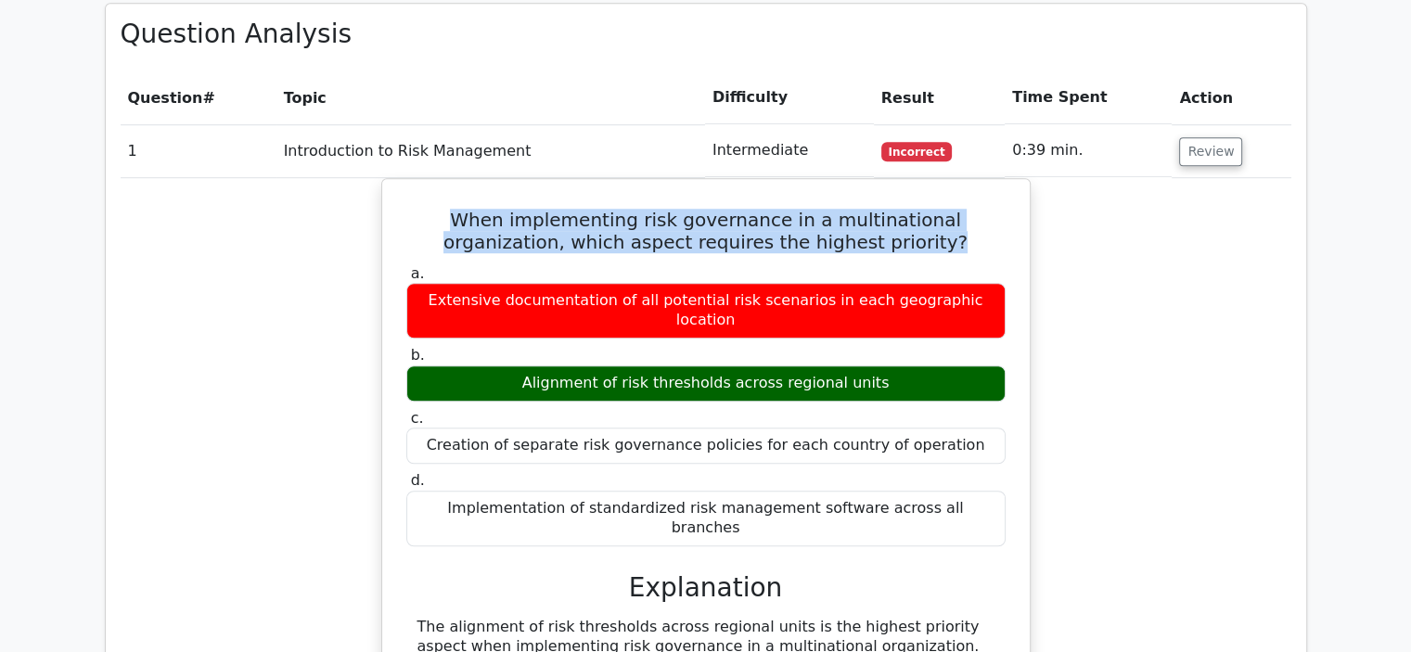
drag, startPoint x: 890, startPoint y: 173, endPoint x: 365, endPoint y: 133, distance: 527.5
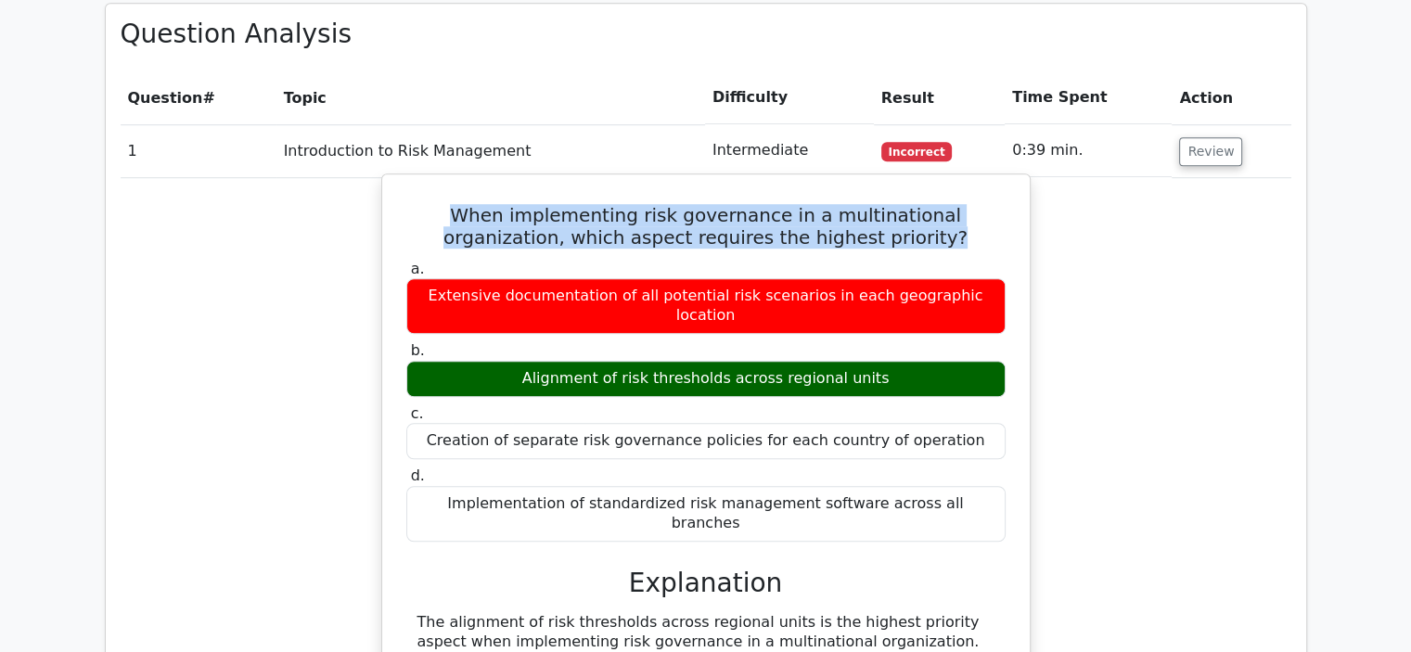
copy h5 "When implementing risk governance in a multinational organization, which aspect…"
drag, startPoint x: 891, startPoint y: 286, endPoint x: 539, endPoint y: 296, distance: 352.6
click at [539, 361] on div "Alignment of risk thresholds across regional units" at bounding box center [705, 379] width 599 height 36
copy div "Alignment of risk thresholds across regional units"
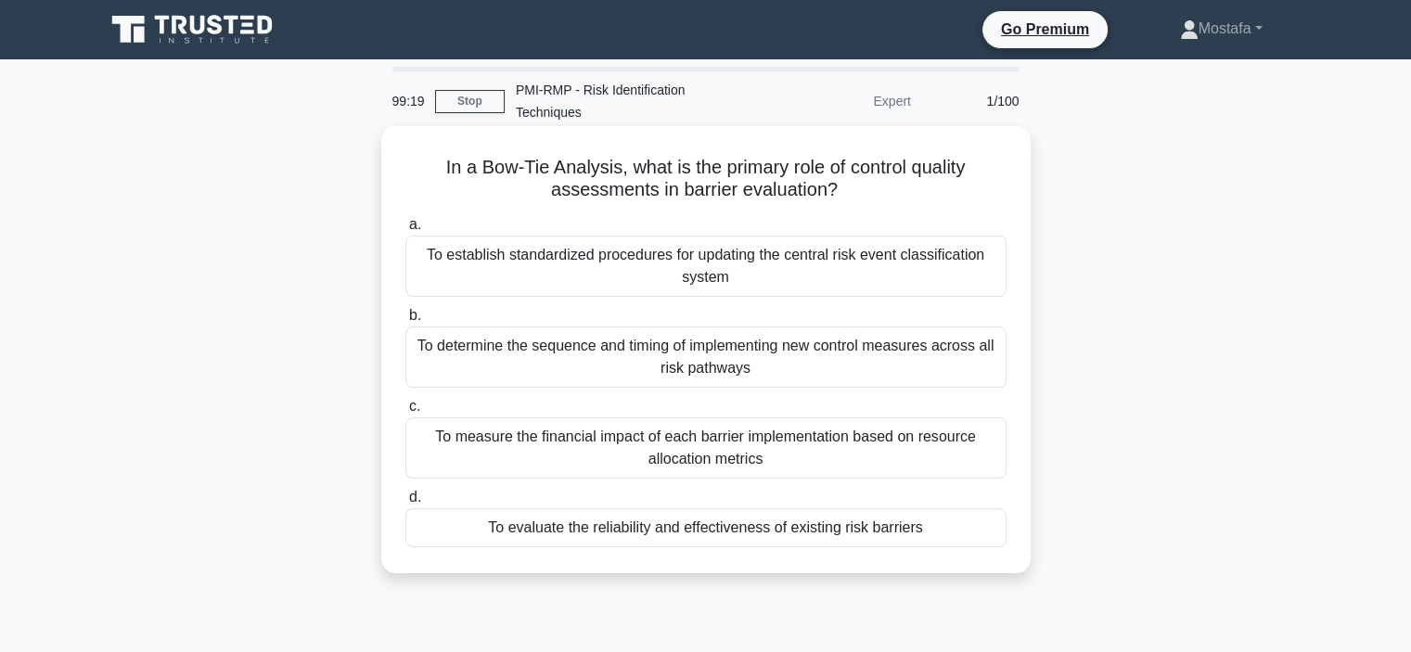
click at [985, 537] on div "To evaluate the reliability and effectiveness of existing risk barriers" at bounding box center [705, 527] width 601 height 39
click at [405, 504] on input "d. To evaluate the reliability and effectiveness of existing risk barriers" at bounding box center [405, 498] width 0 height 12
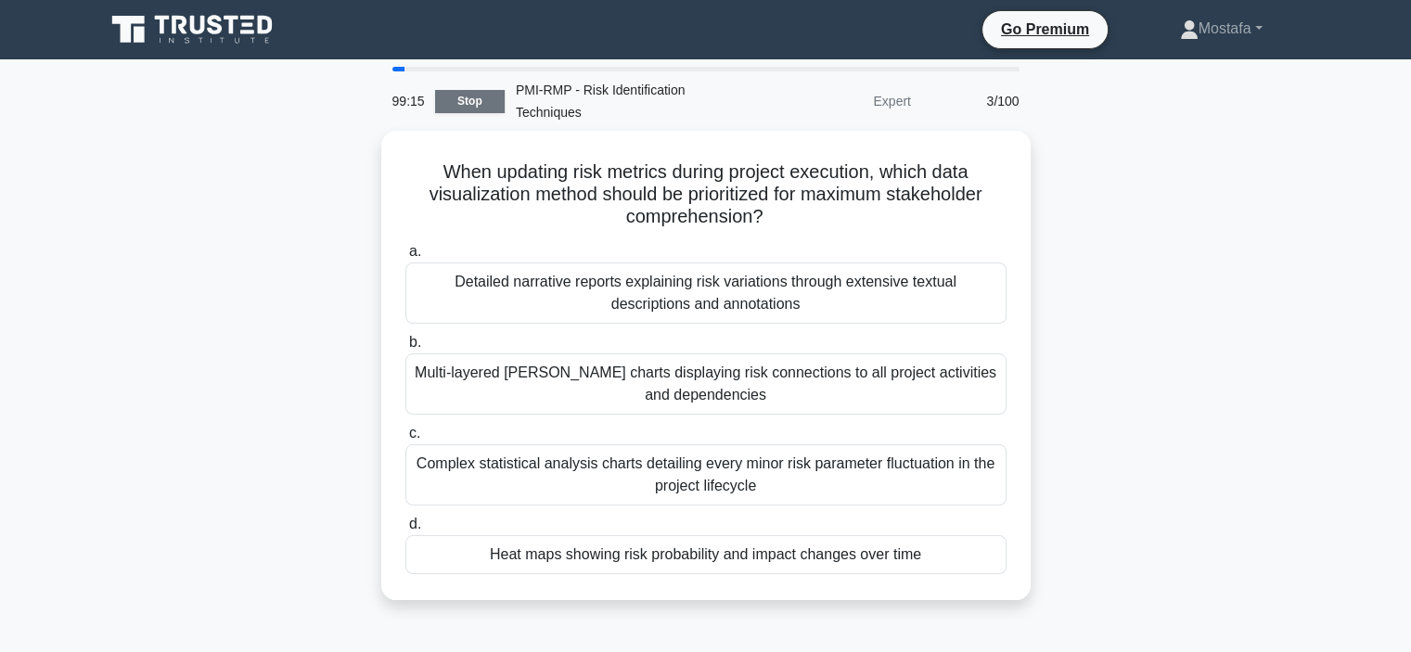
click at [493, 96] on link "Stop" at bounding box center [470, 101] width 70 height 23
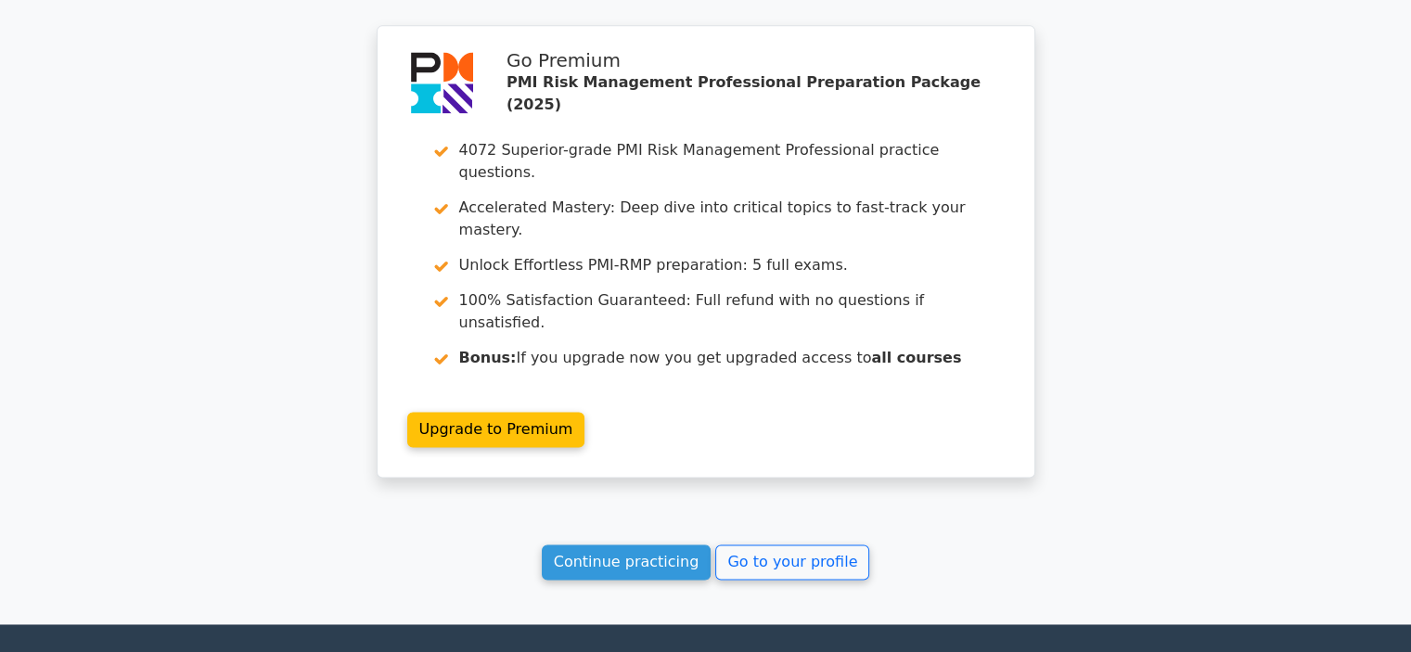
scroll to position [2619, 0]
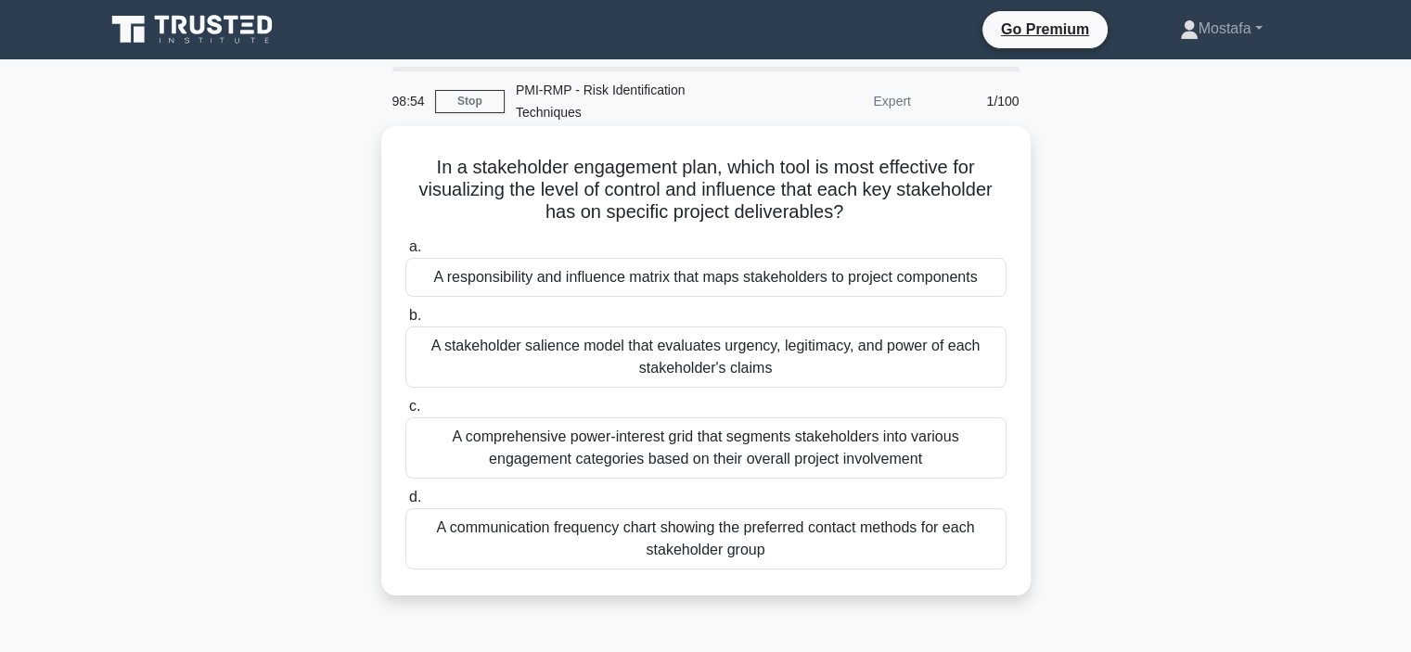
click at [996, 284] on div "A responsibility and influence matrix that maps stakeholders to project compone…" at bounding box center [705, 277] width 601 height 39
click at [405, 253] on input "a. A responsibility and influence matrix that maps stakeholders to project comp…" at bounding box center [405, 247] width 0 height 12
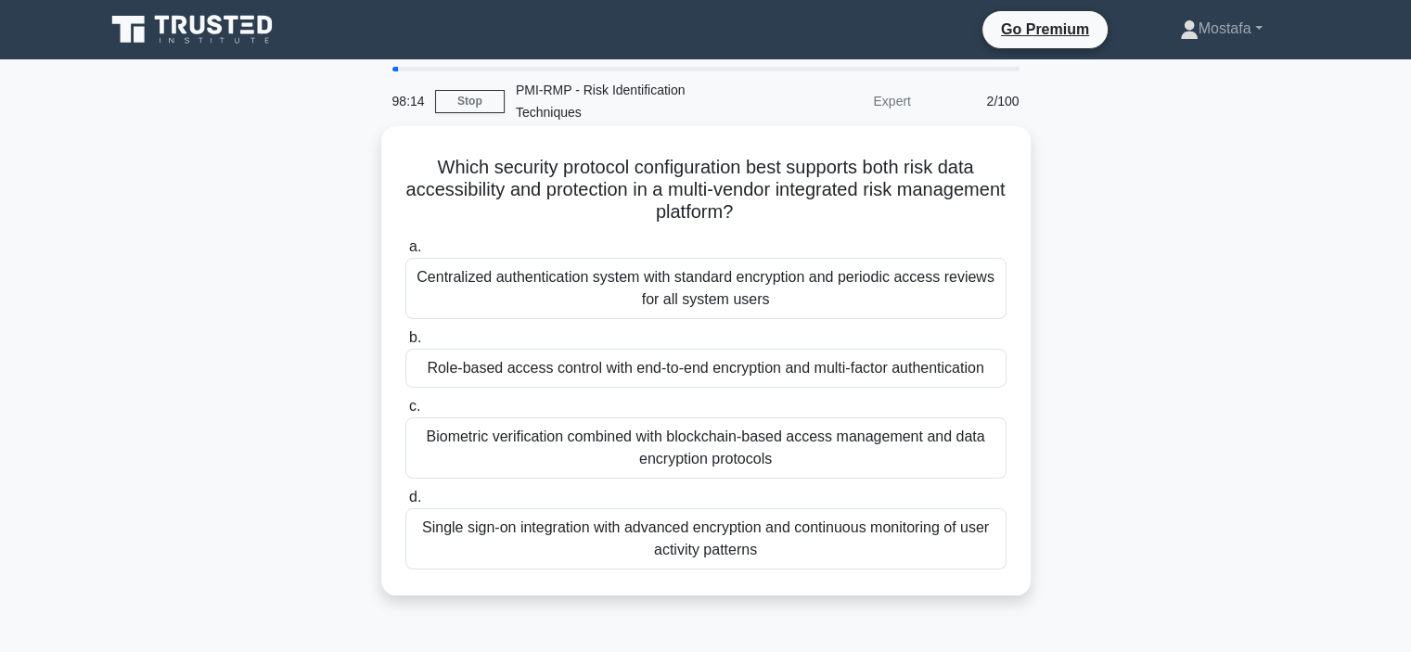
click at [999, 380] on div "Role-based access control with end-to-end encryption and multi-factor authentic…" at bounding box center [705, 368] width 601 height 39
click at [405, 344] on input "b. Role-based access control with end-to-end encryption and multi-factor authen…" at bounding box center [405, 338] width 0 height 12
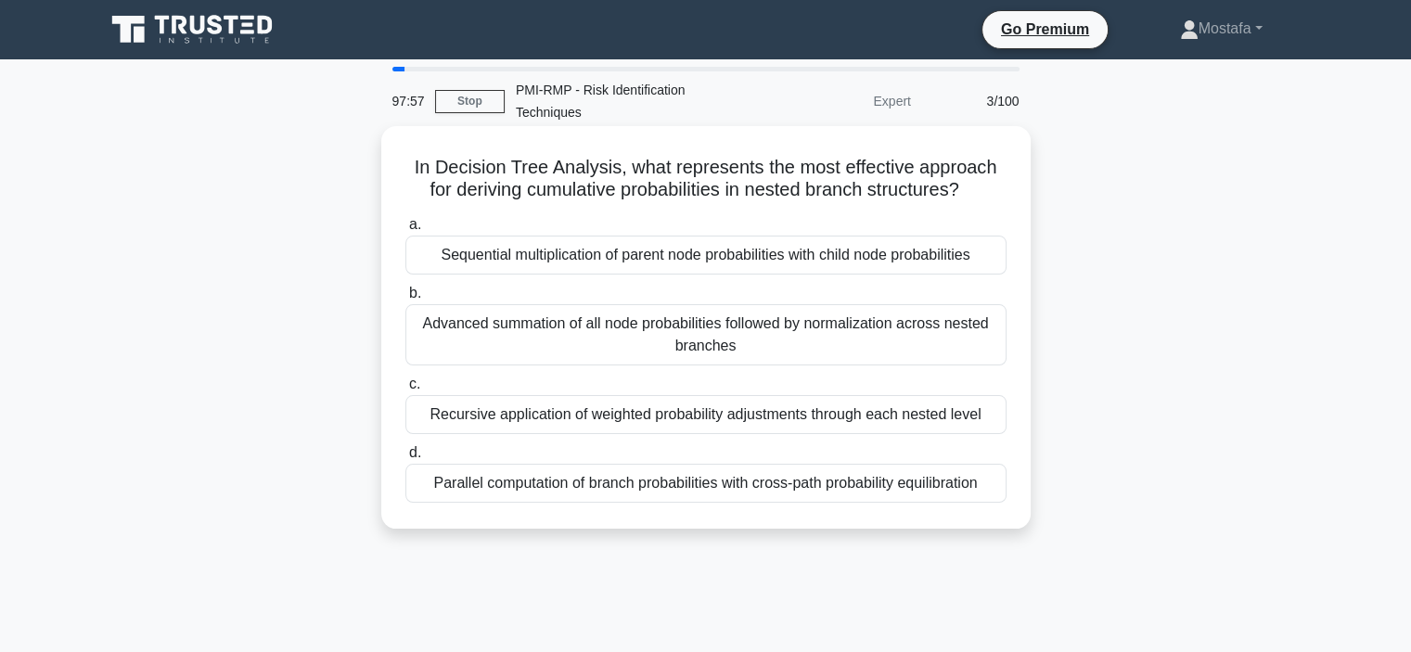
click at [992, 254] on div "Sequential multiplication of parent node probabilities with child node probabil…" at bounding box center [705, 255] width 601 height 39
click at [405, 231] on input "a. Sequential multiplication of parent node probabilities with child node proba…" at bounding box center [405, 225] width 0 height 12
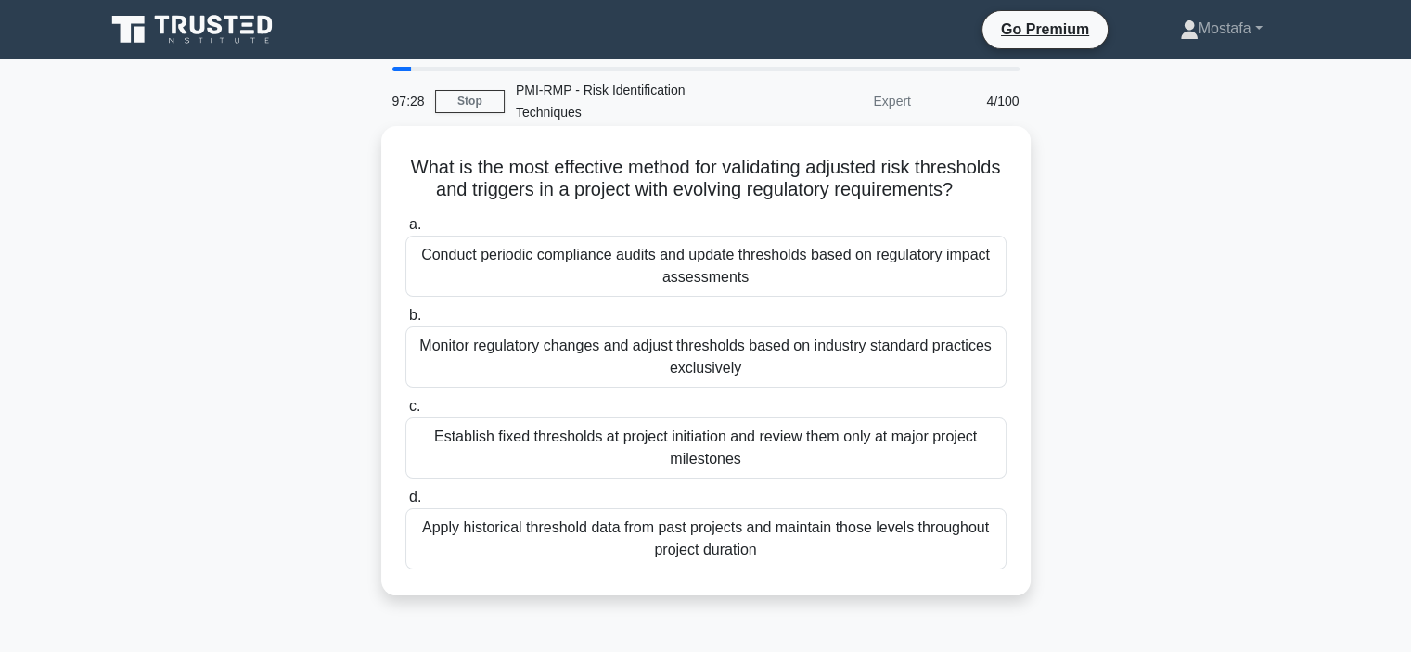
click at [991, 296] on div "Conduct periodic compliance audits and update thresholds based on regulatory im…" at bounding box center [705, 266] width 601 height 61
click at [405, 231] on input "a. Conduct periodic compliance audits and update thresholds based on regulatory…" at bounding box center [405, 225] width 0 height 12
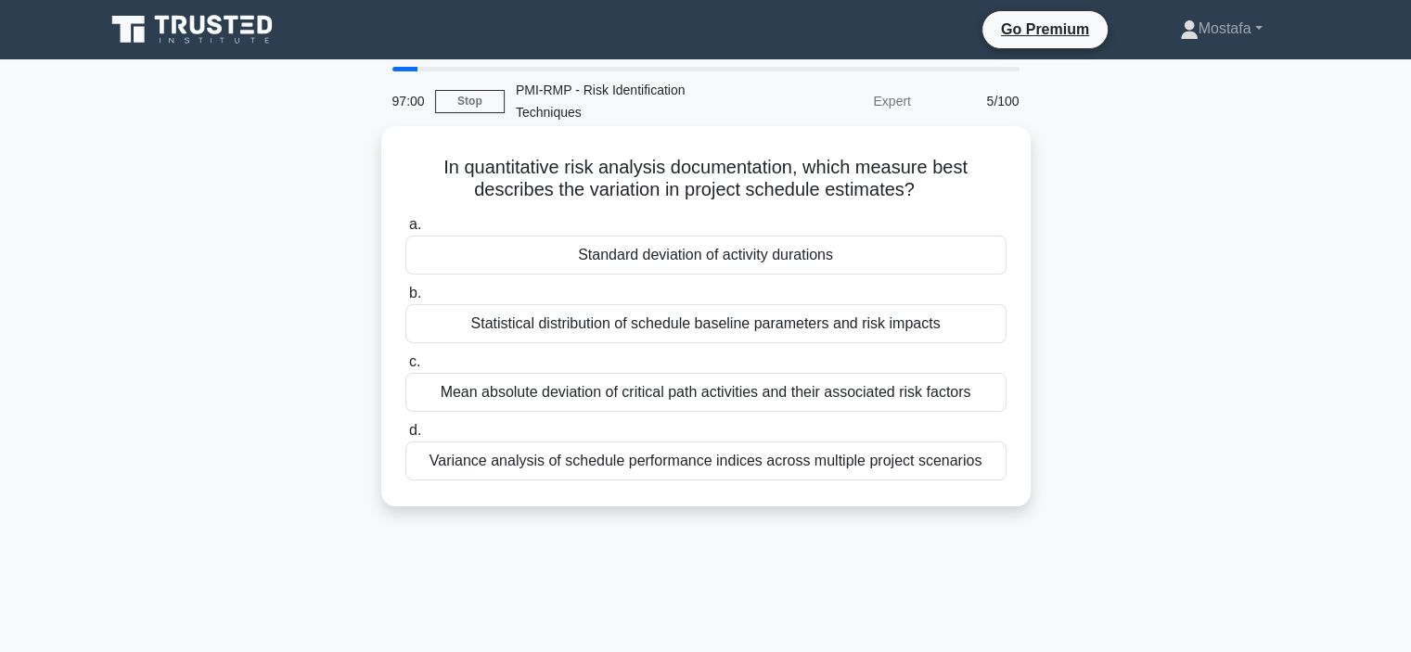
click at [993, 462] on div "Variance analysis of schedule performance indices across multiple project scena…" at bounding box center [705, 461] width 601 height 39
click at [405, 437] on input "d. Variance analysis of schedule performance indices across multiple project sc…" at bounding box center [405, 431] width 0 height 12
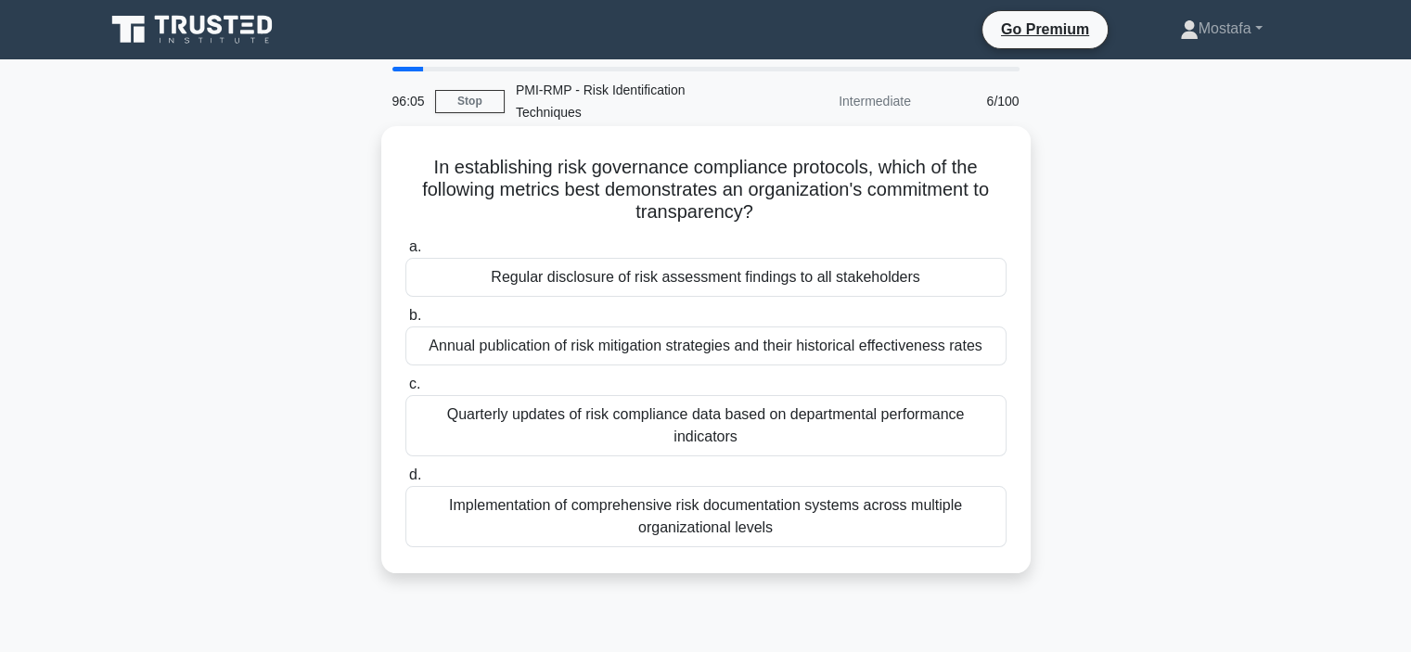
click at [978, 275] on div "Regular disclosure of risk assessment findings to all stakeholders" at bounding box center [705, 277] width 601 height 39
click at [405, 253] on input "a. Regular disclosure of risk assessment findings to all stakeholders" at bounding box center [405, 247] width 0 height 12
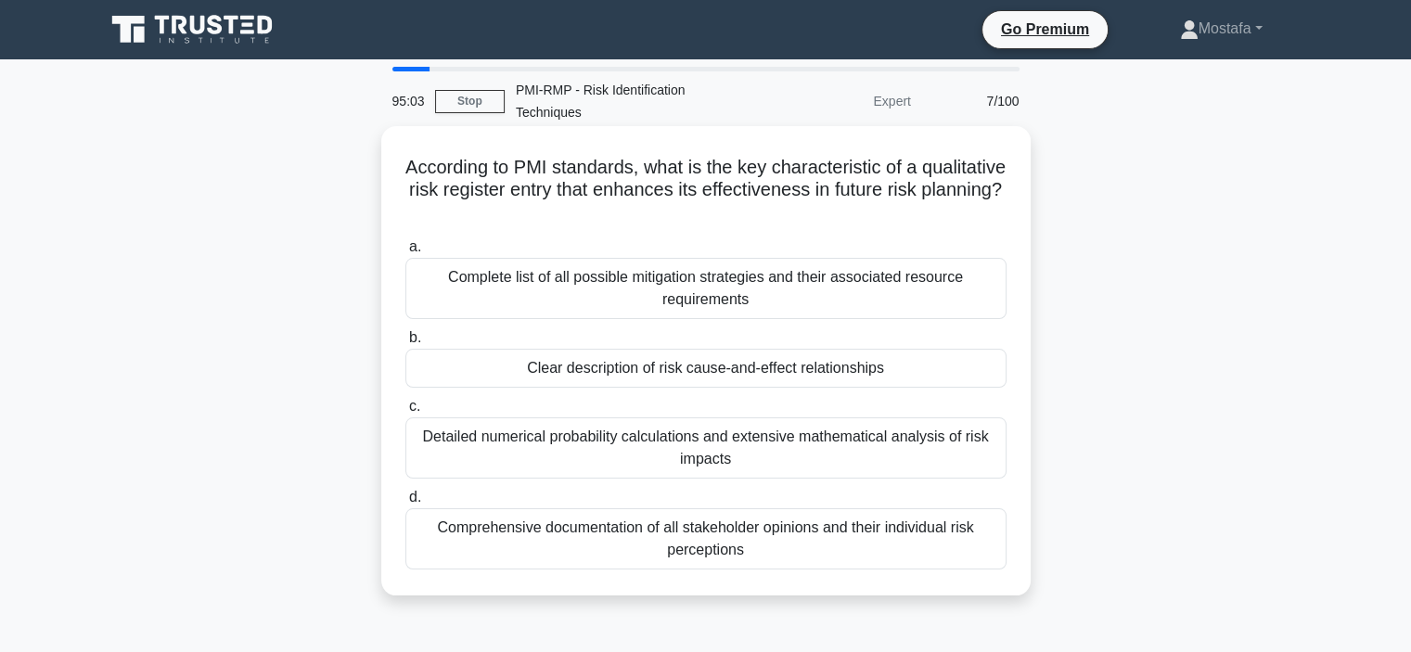
click at [991, 461] on div "Detailed numerical probability calculations and extensive mathematical analysis…" at bounding box center [705, 447] width 601 height 61
click at [405, 413] on input "c. Detailed numerical probability calculations and extensive mathematical analy…" at bounding box center [405, 407] width 0 height 12
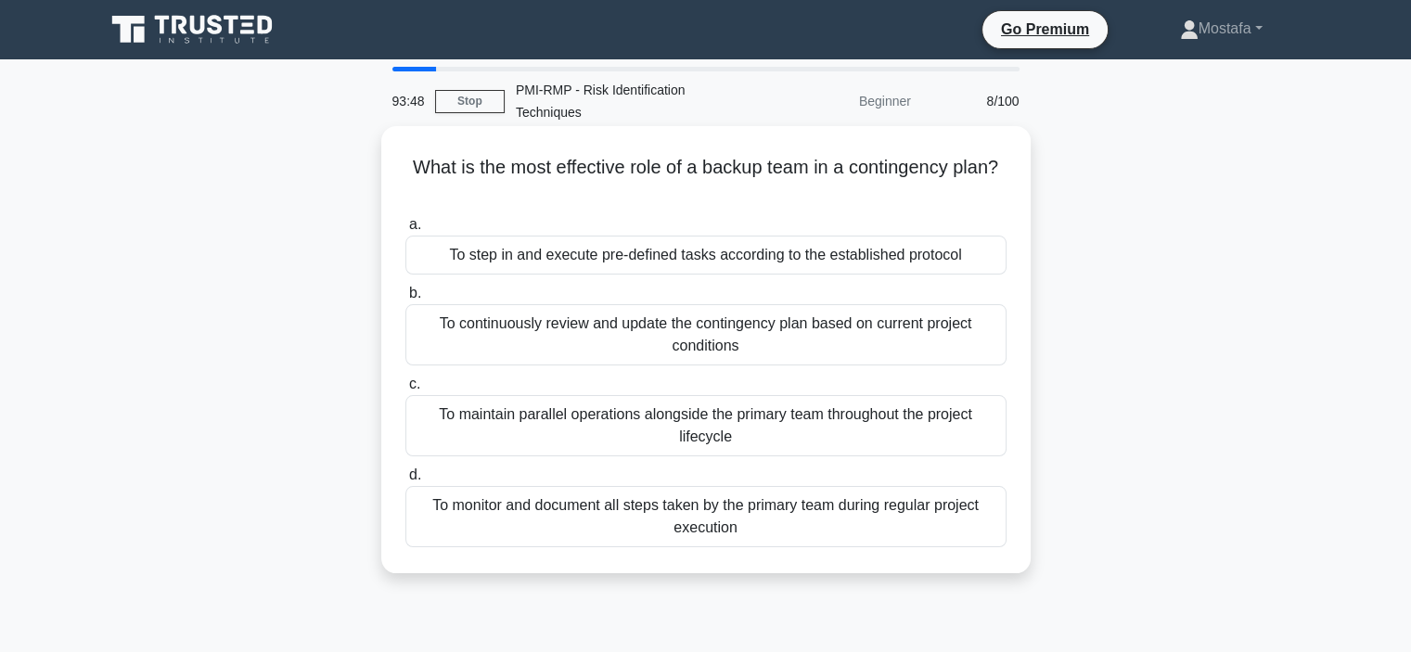
click at [984, 344] on div "To continuously review and update the contingency plan based on current project…" at bounding box center [705, 334] width 601 height 61
click at [405, 300] on input "b. To continuously review and update the contingency plan based on current proj…" at bounding box center [405, 294] width 0 height 12
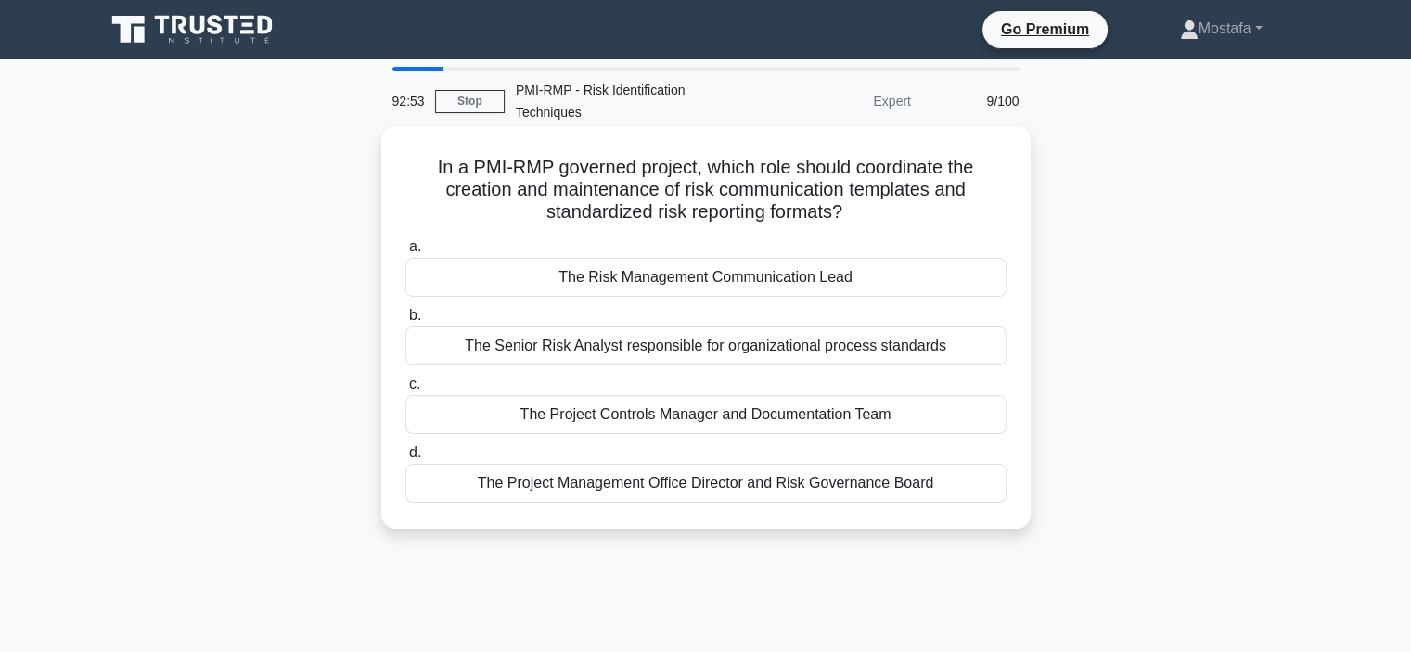
click at [976, 344] on div "The Senior Risk Analyst responsible for organizational process standards" at bounding box center [705, 345] width 601 height 39
click at [405, 322] on input "b. The Senior Risk Analyst responsible for organizational process standards" at bounding box center [405, 316] width 0 height 12
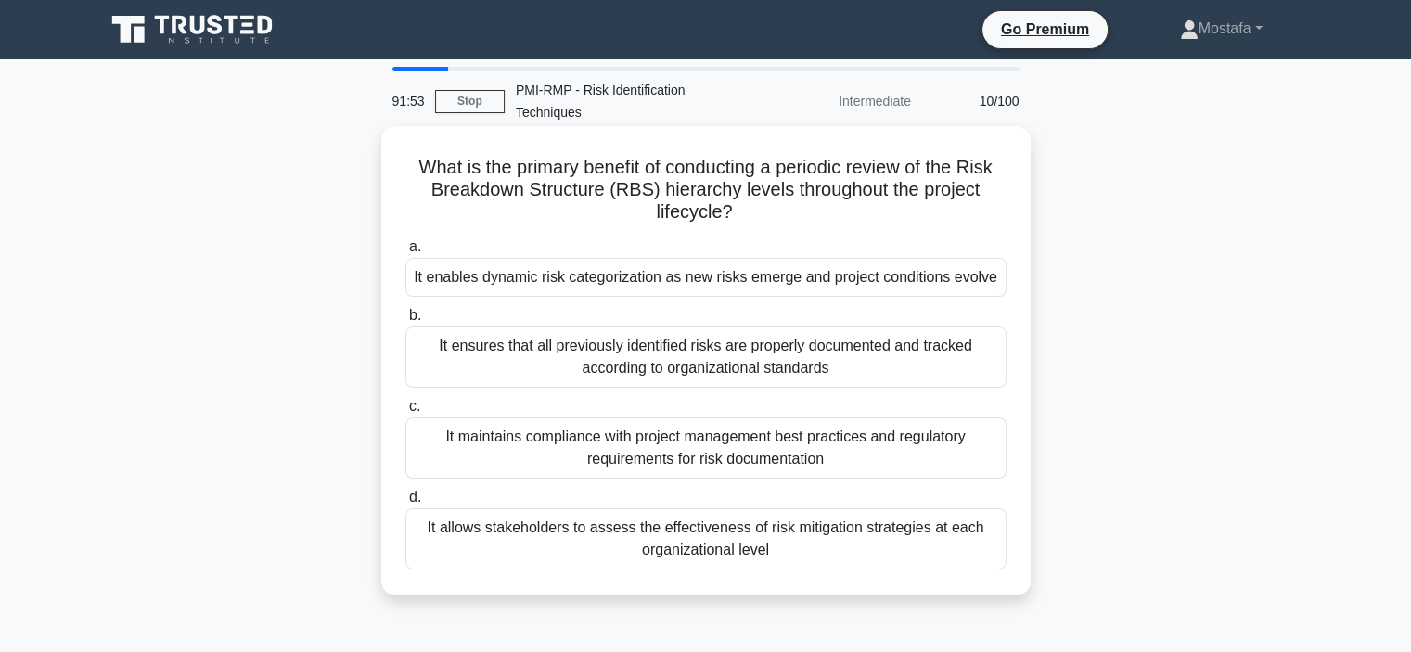
click at [987, 454] on div "It maintains compliance with project management best practices and regulatory r…" at bounding box center [705, 447] width 601 height 61
click at [405, 413] on input "c. It maintains compliance with project management best practices and regulator…" at bounding box center [405, 407] width 0 height 12
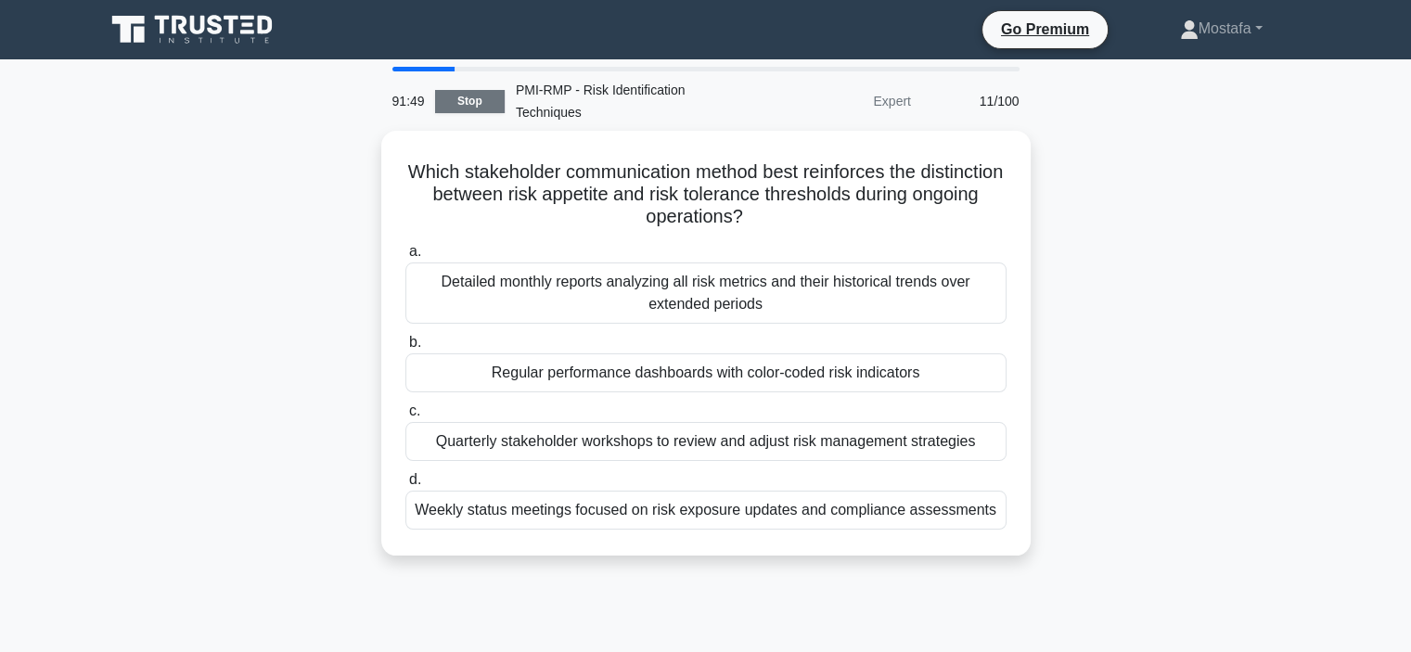
click at [486, 96] on link "Stop" at bounding box center [470, 101] width 70 height 23
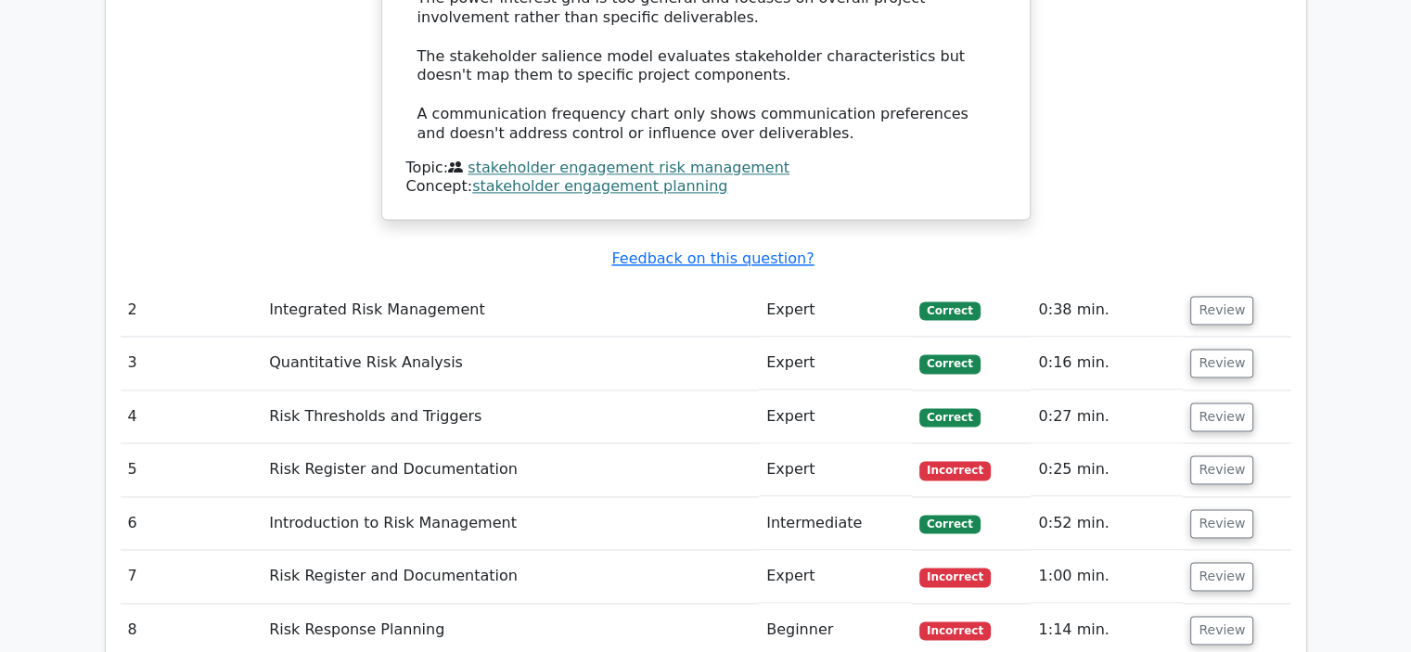
scroll to position [2690, 0]
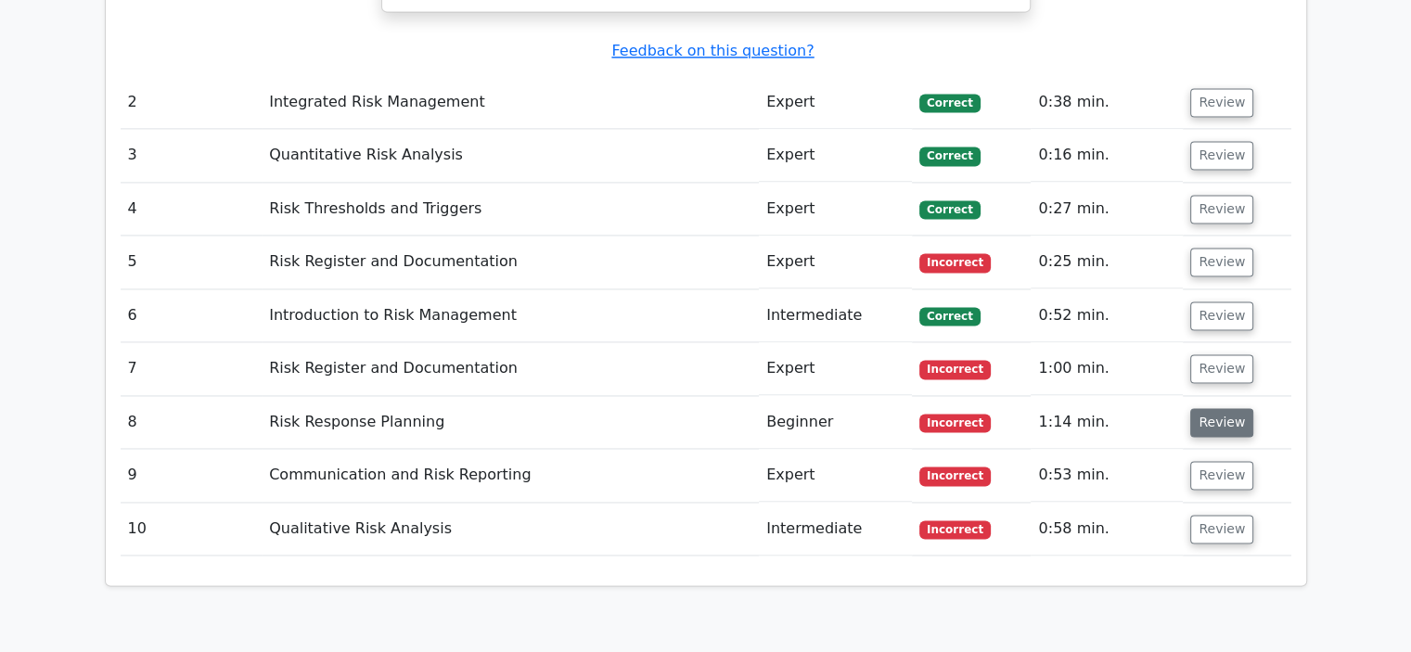
click at [1201, 408] on button "Review" at bounding box center [1221, 422] width 63 height 29
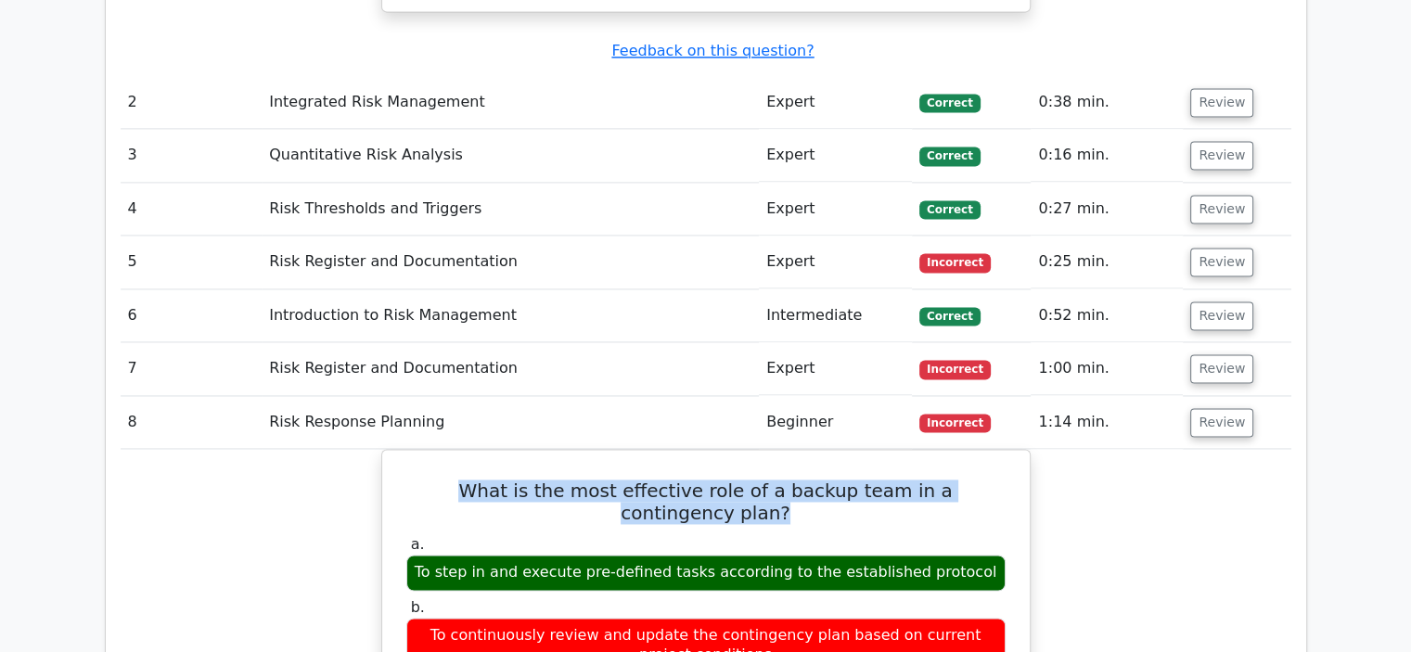
drag, startPoint x: 1012, startPoint y: 349, endPoint x: 364, endPoint y: 335, distance: 648.5
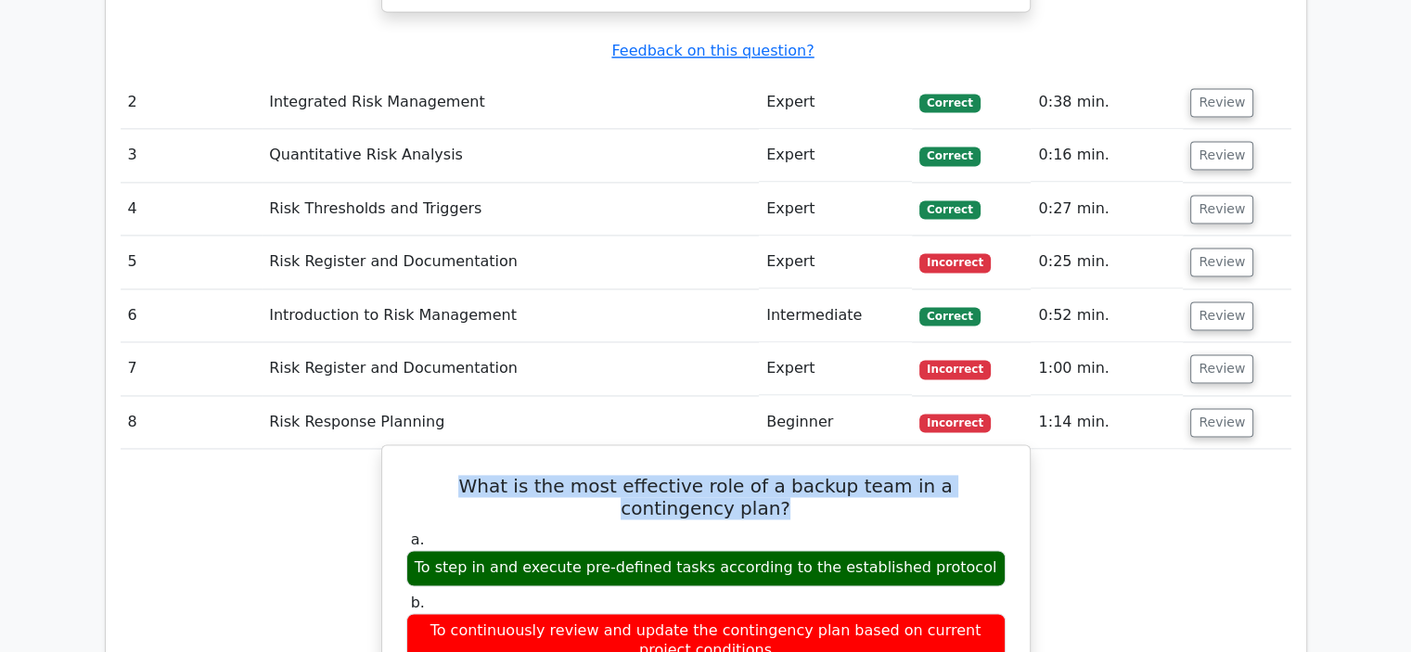
copy h5 "What is the most effective role of a backup team in a contingency plan?"
drag, startPoint x: 975, startPoint y: 413, endPoint x: 420, endPoint y: 407, distance: 554.7
click at [420, 550] on div "To step in and execute pre-defined tasks according to the established protocol" at bounding box center [705, 568] width 599 height 36
copy div "To step in and execute pre-defined tasks according to the established protocol"
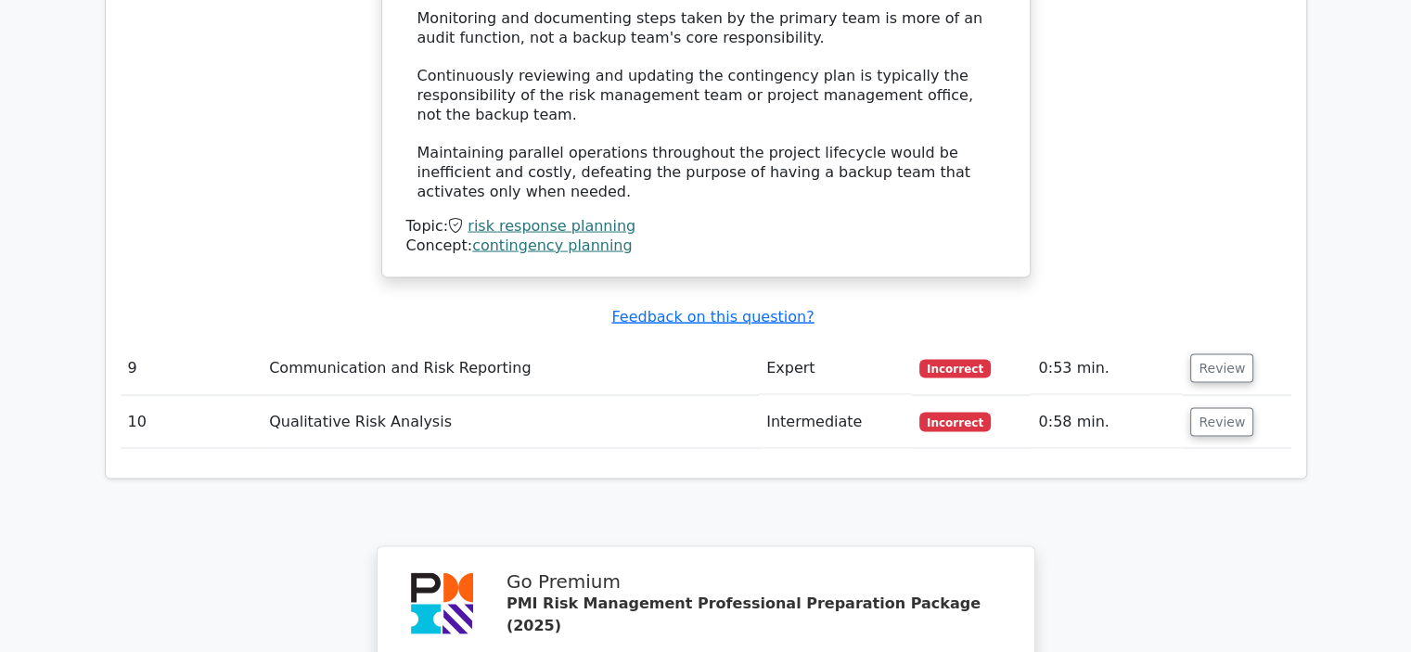
scroll to position [3803, 0]
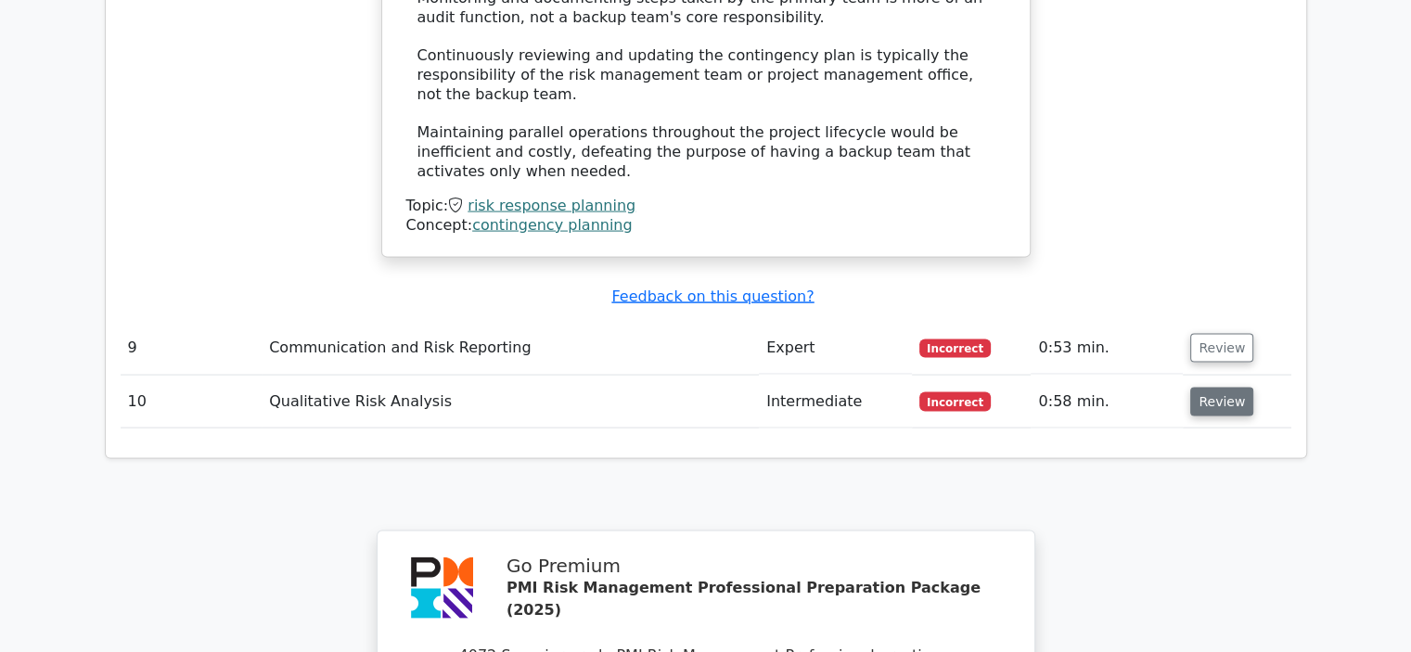
click at [1213, 388] on button "Review" at bounding box center [1221, 402] width 63 height 29
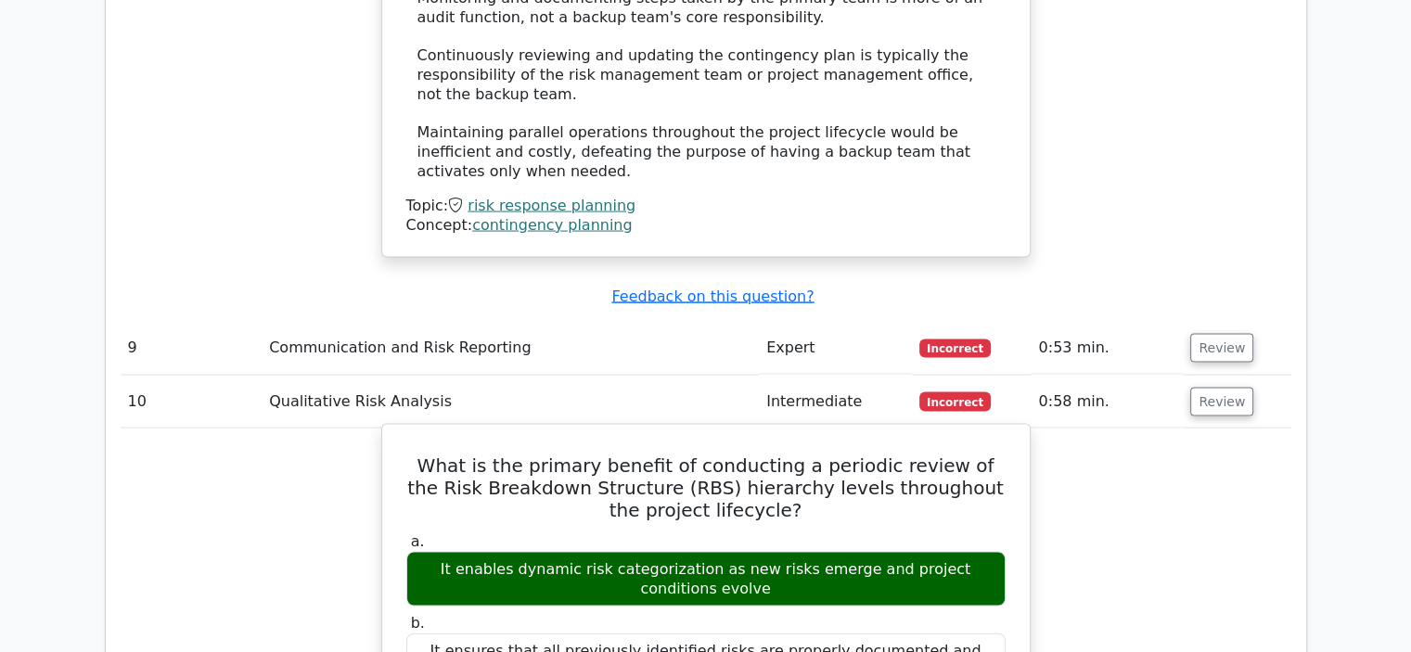
click at [762, 454] on h5 "What is the primary benefit of conducting a periodic review of the Risk Breakdo…" at bounding box center [705, 487] width 603 height 67
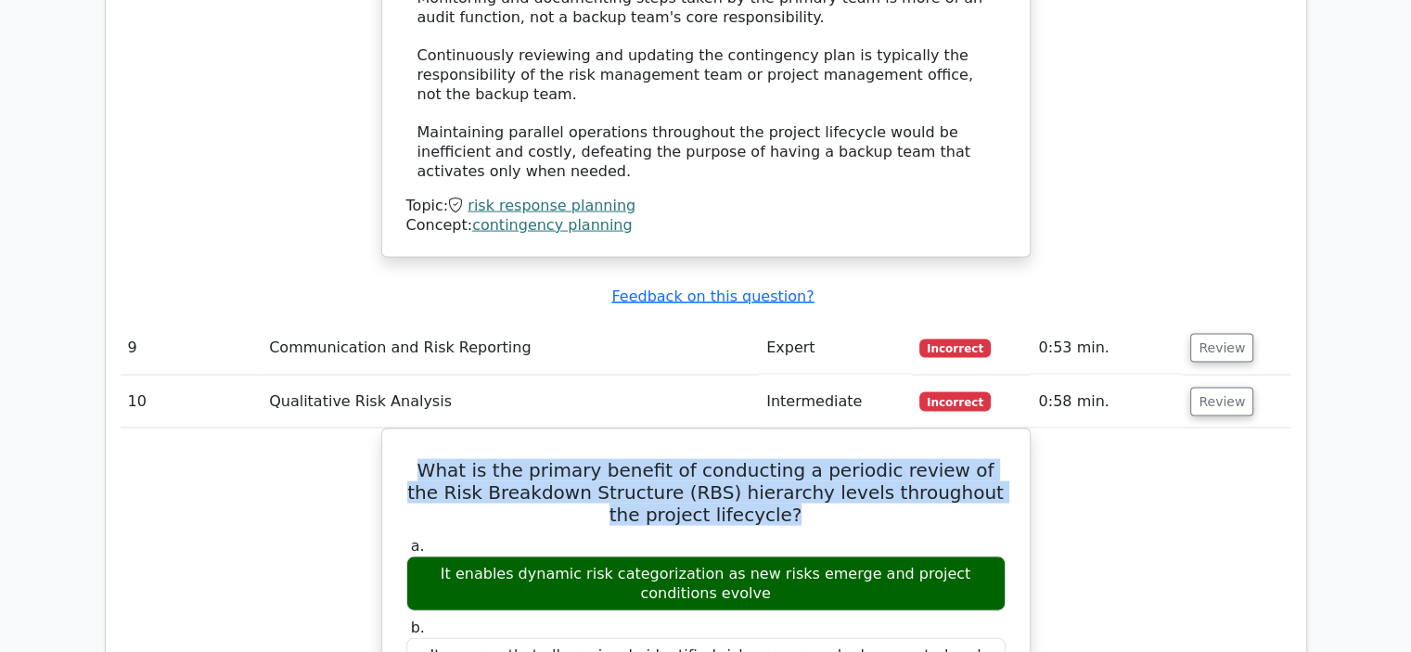
drag, startPoint x: 762, startPoint y: 313, endPoint x: 370, endPoint y: 251, distance: 396.2
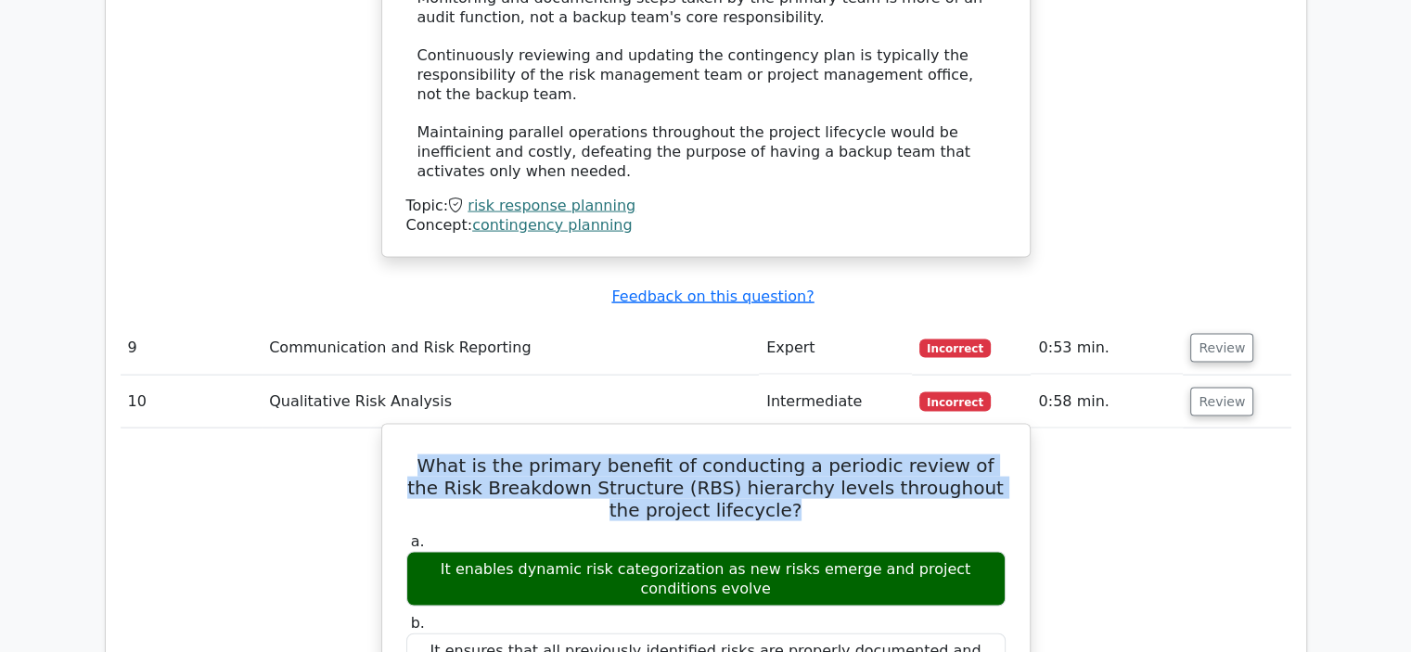
copy h5 "What is the primary benefit of conducting a periodic review of the Risk Breakdo…"
drag, startPoint x: 742, startPoint y: 400, endPoint x: 409, endPoint y: 366, distance: 334.7
click at [409, 552] on div "It enables dynamic risk categorization as new risks emerge and project conditio…" at bounding box center [705, 580] width 599 height 56
copy div "It enables dynamic risk categorization as new risks emerge and project conditio…"
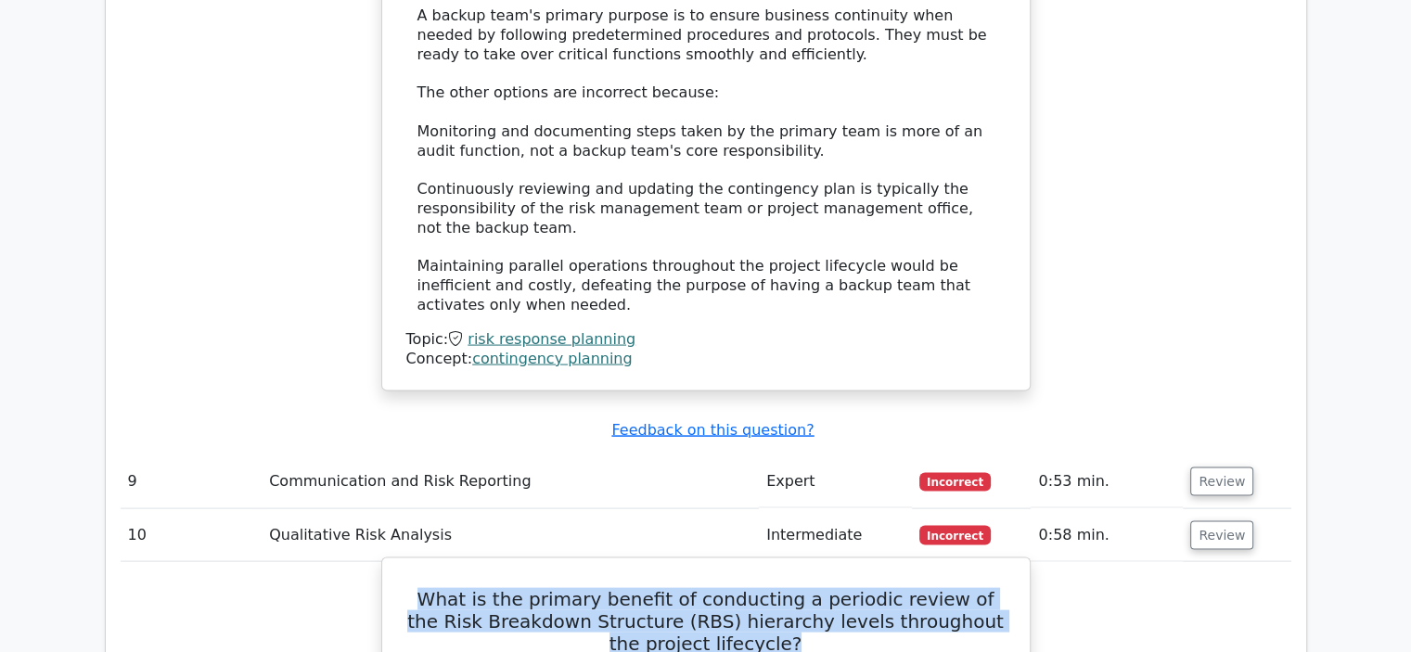
scroll to position [3617, 0]
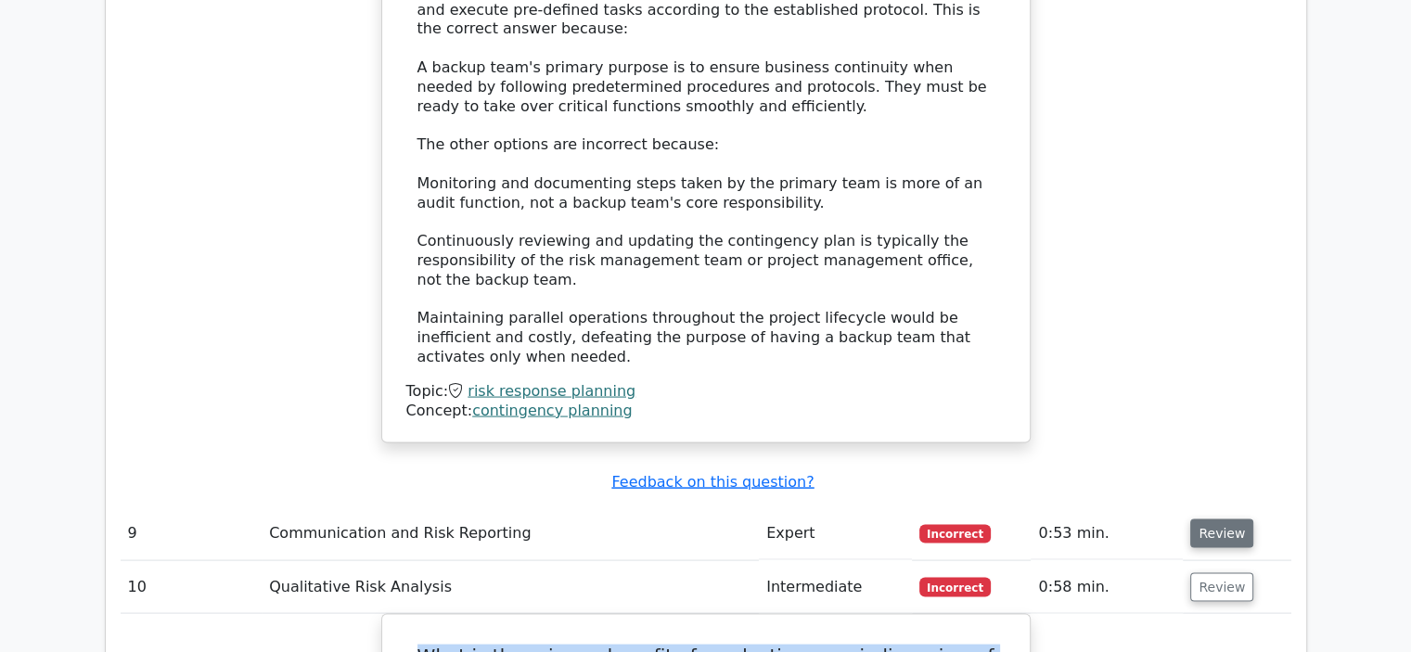
click at [1223, 519] on button "Review" at bounding box center [1221, 533] width 63 height 29
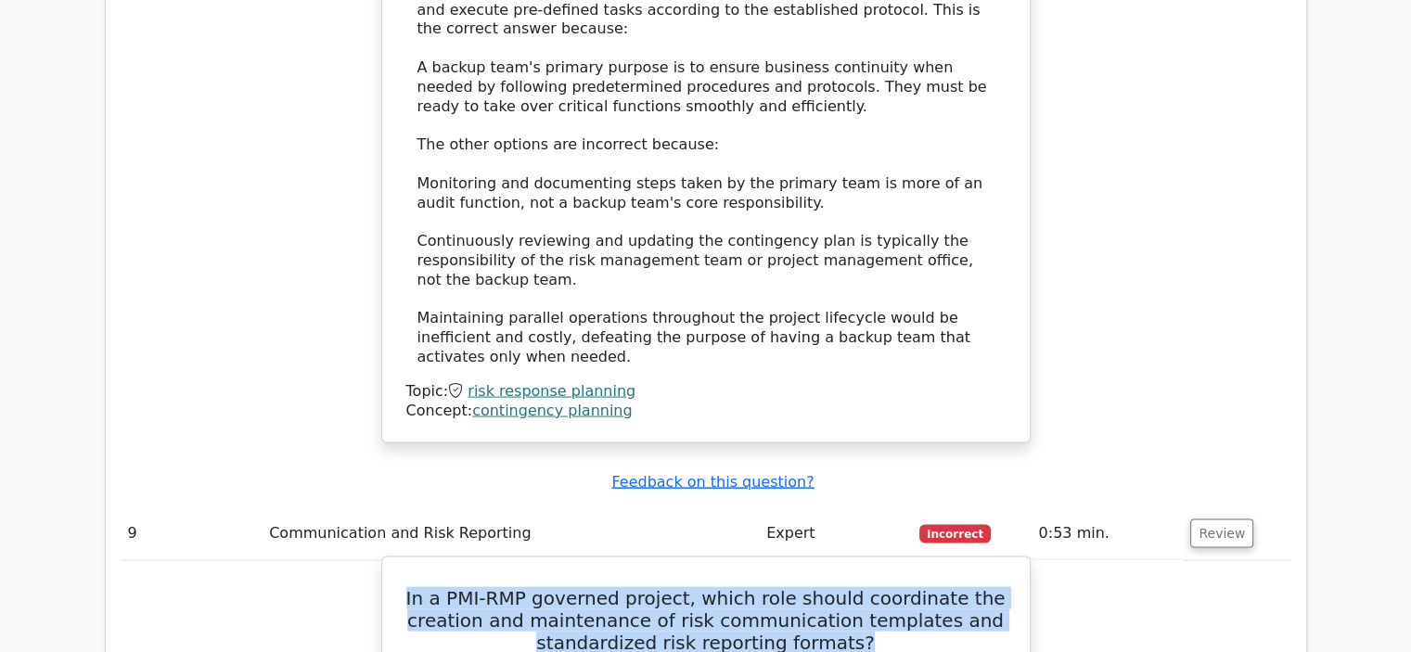
drag, startPoint x: 877, startPoint y: 446, endPoint x: 391, endPoint y: 407, distance: 487.6
copy h5 "In a PMI-RMP governed project, which role should coordinate the creation and ma…"
drag, startPoint x: 861, startPoint y: 504, endPoint x: 534, endPoint y: 505, distance: 326.5
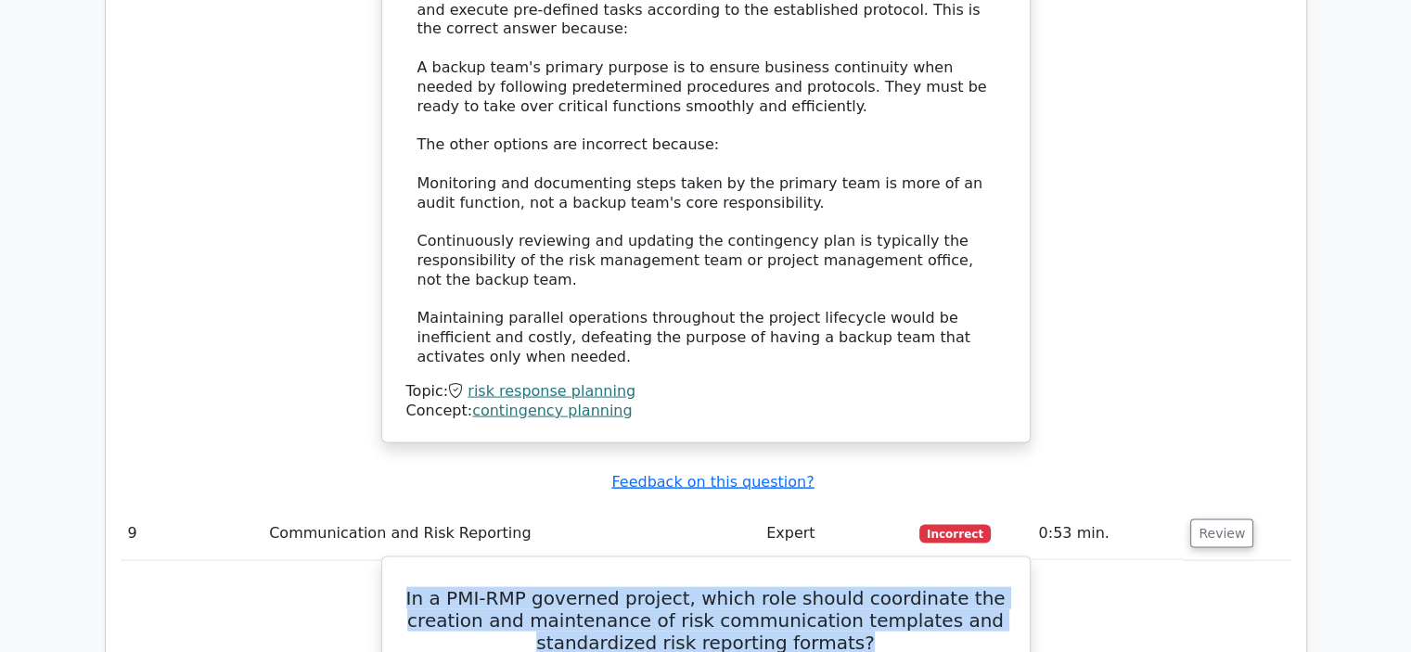
copy div "The Risk Management Communication Lead"
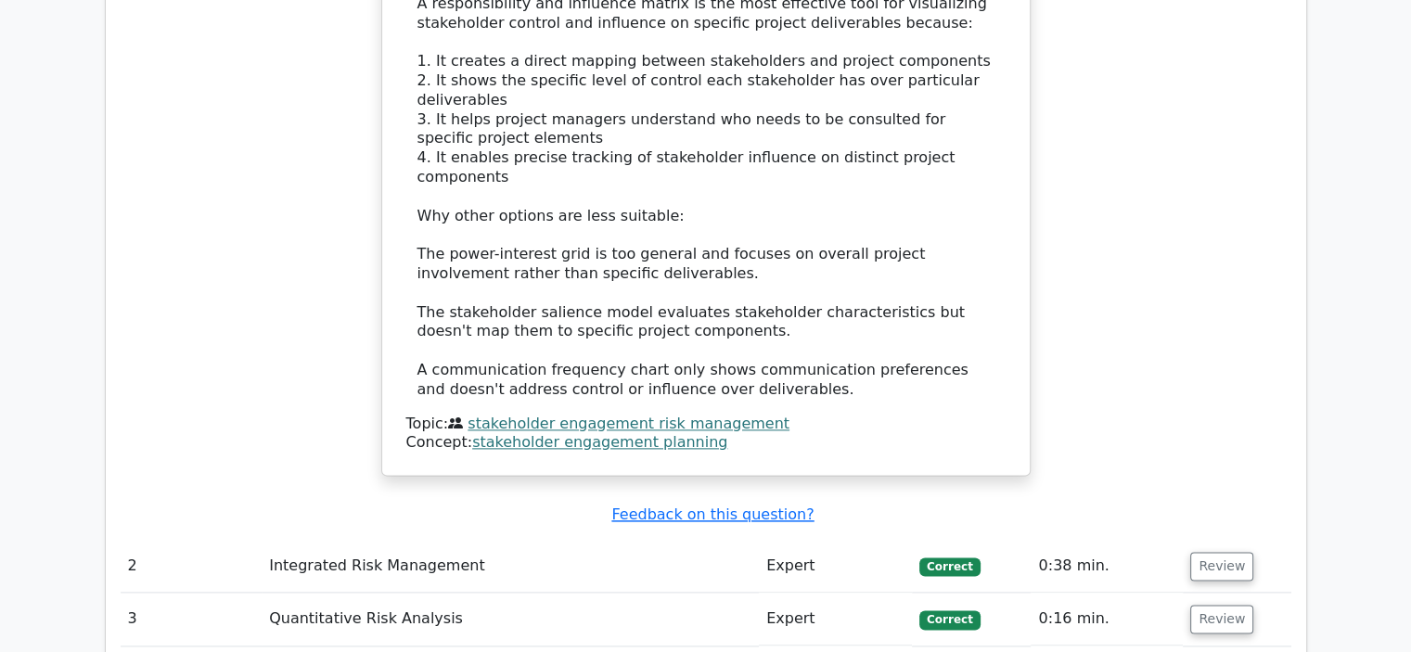
scroll to position [2412, 0]
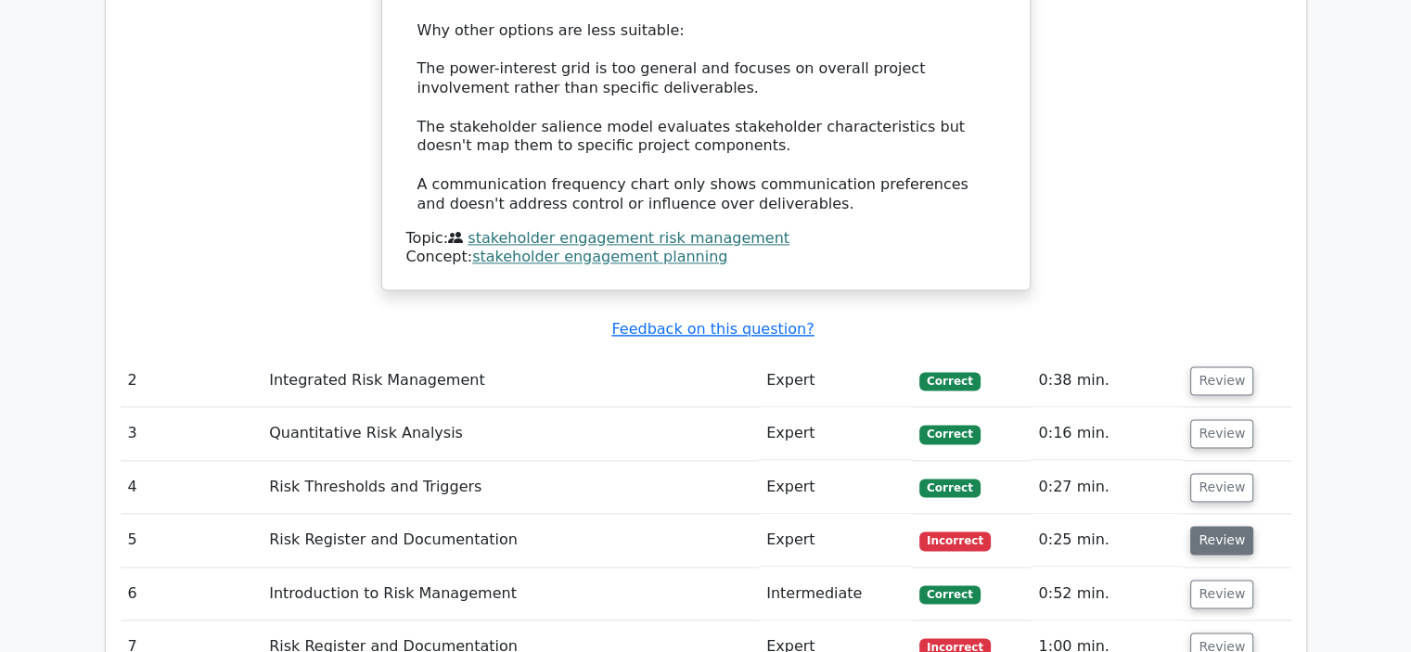
click at [1219, 526] on button "Review" at bounding box center [1221, 540] width 63 height 29
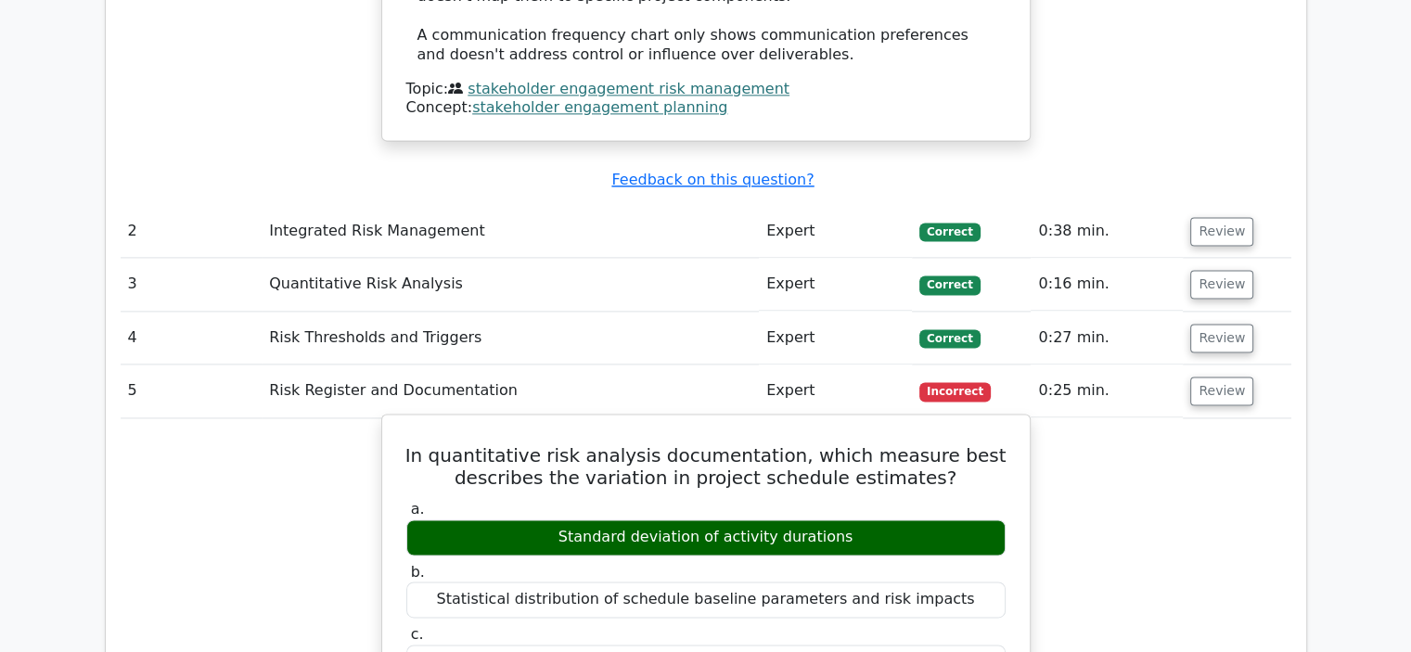
scroll to position [2597, 0]
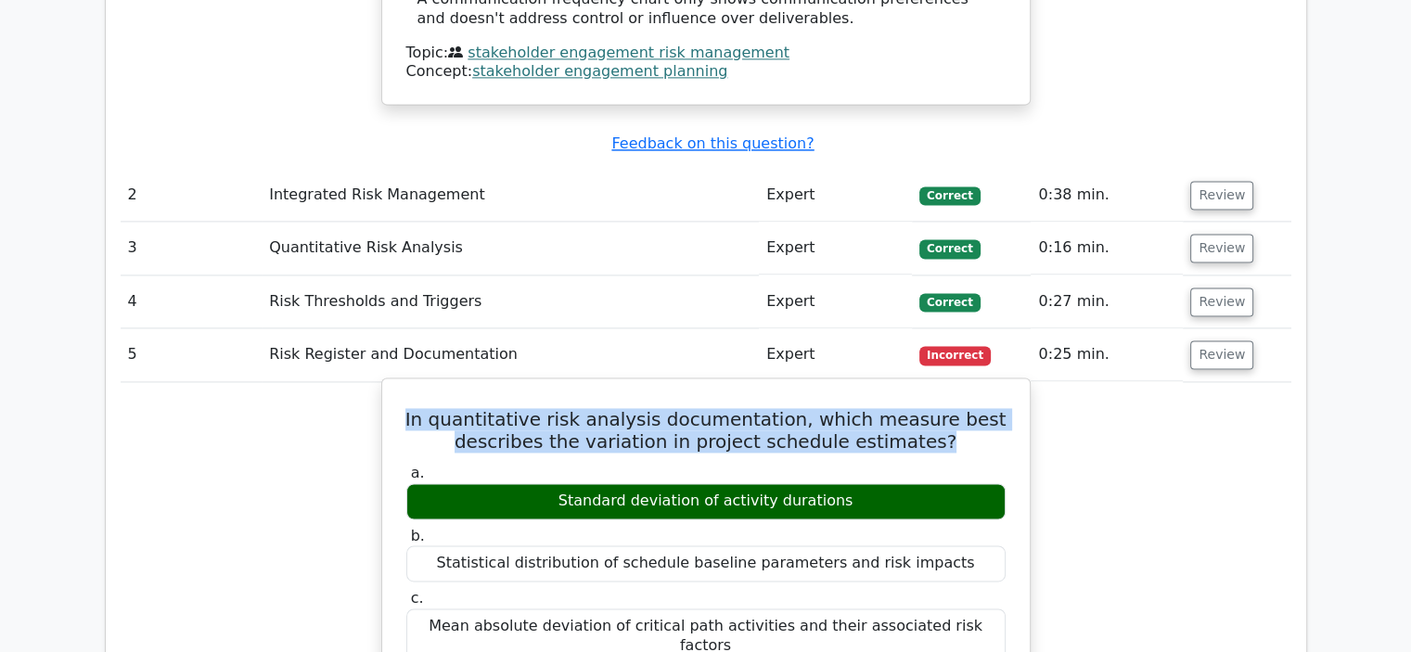
drag, startPoint x: 950, startPoint y: 322, endPoint x: 422, endPoint y: 277, distance: 529.6
click at [422, 408] on h5 "In quantitative risk analysis documentation, which measure best describes the v…" at bounding box center [705, 430] width 603 height 45
copy h5 "In quantitative risk analysis documentation, which measure best describes the v…"
drag, startPoint x: 845, startPoint y: 367, endPoint x: 557, endPoint y: 370, distance: 288.5
click at [557, 483] on div "Standard deviation of activity durations" at bounding box center [705, 501] width 599 height 36
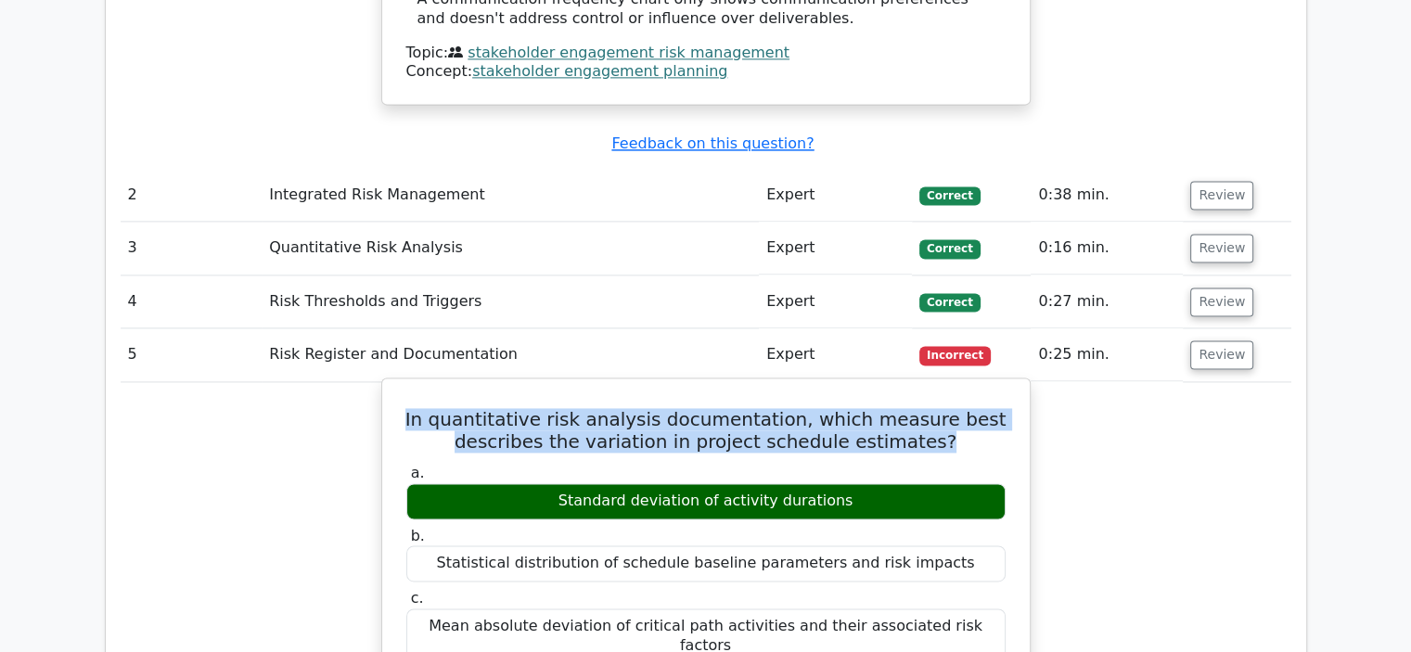
copy div "Standard deviation of activity durations"
